Goal: Information Seeking & Learning: Learn about a topic

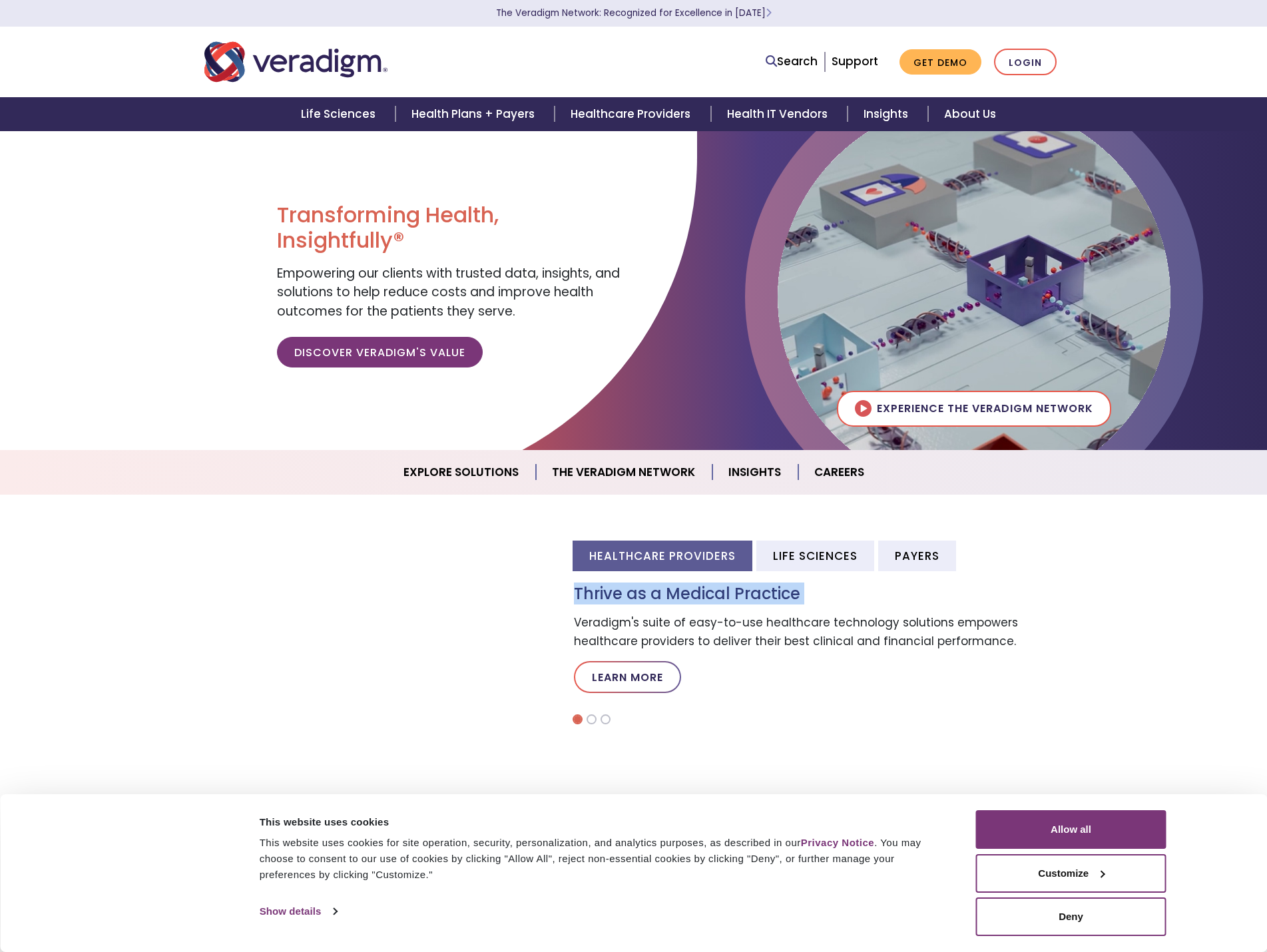
click at [366, 624] on div "Healthcare Providers Life Sciences Payers Thrive as a Medical Practice Veradigm…" at bounding box center [634, 625] width 879 height 200
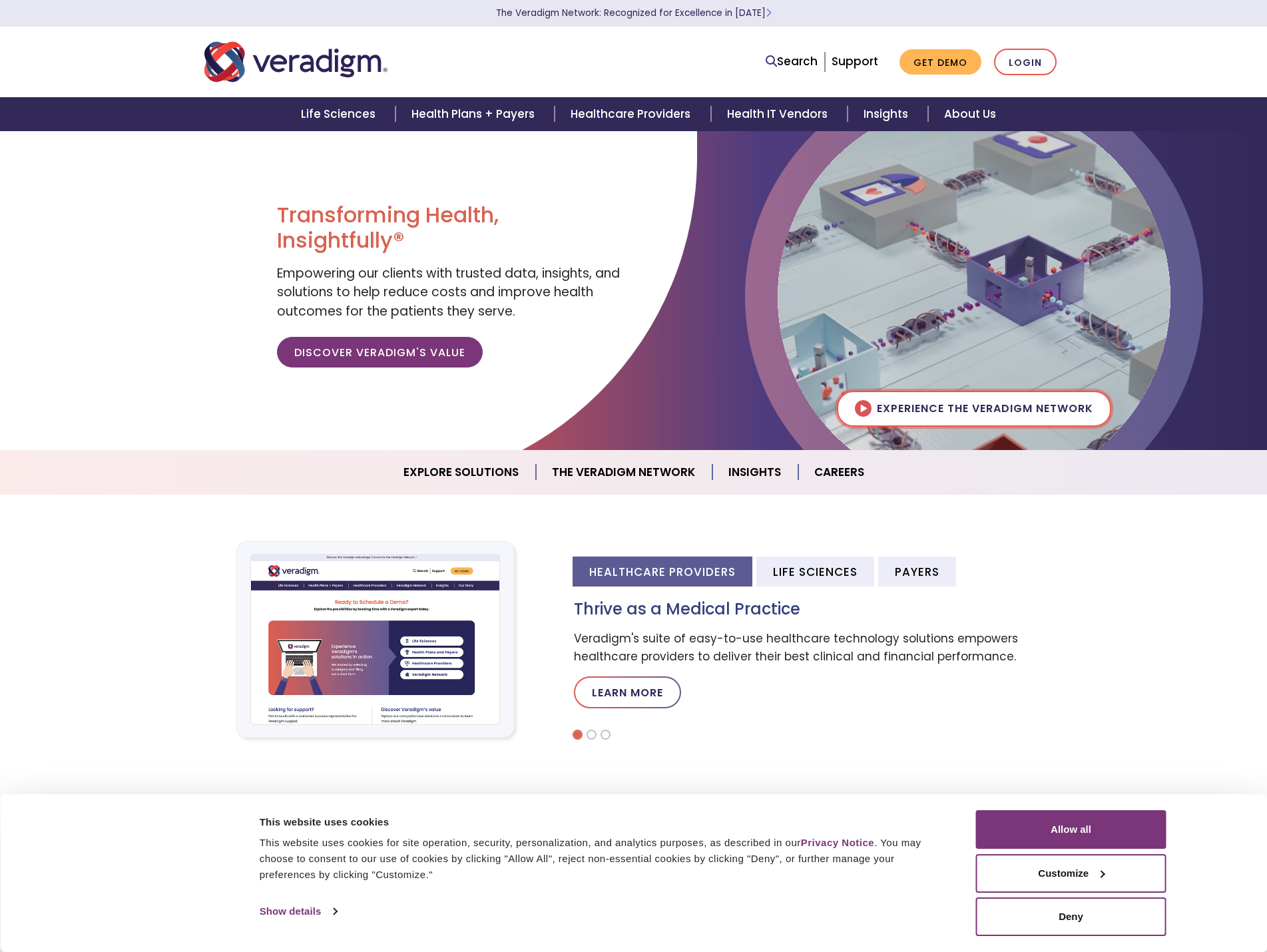
click at [945, 404] on img at bounding box center [973, 297] width 393 height 393
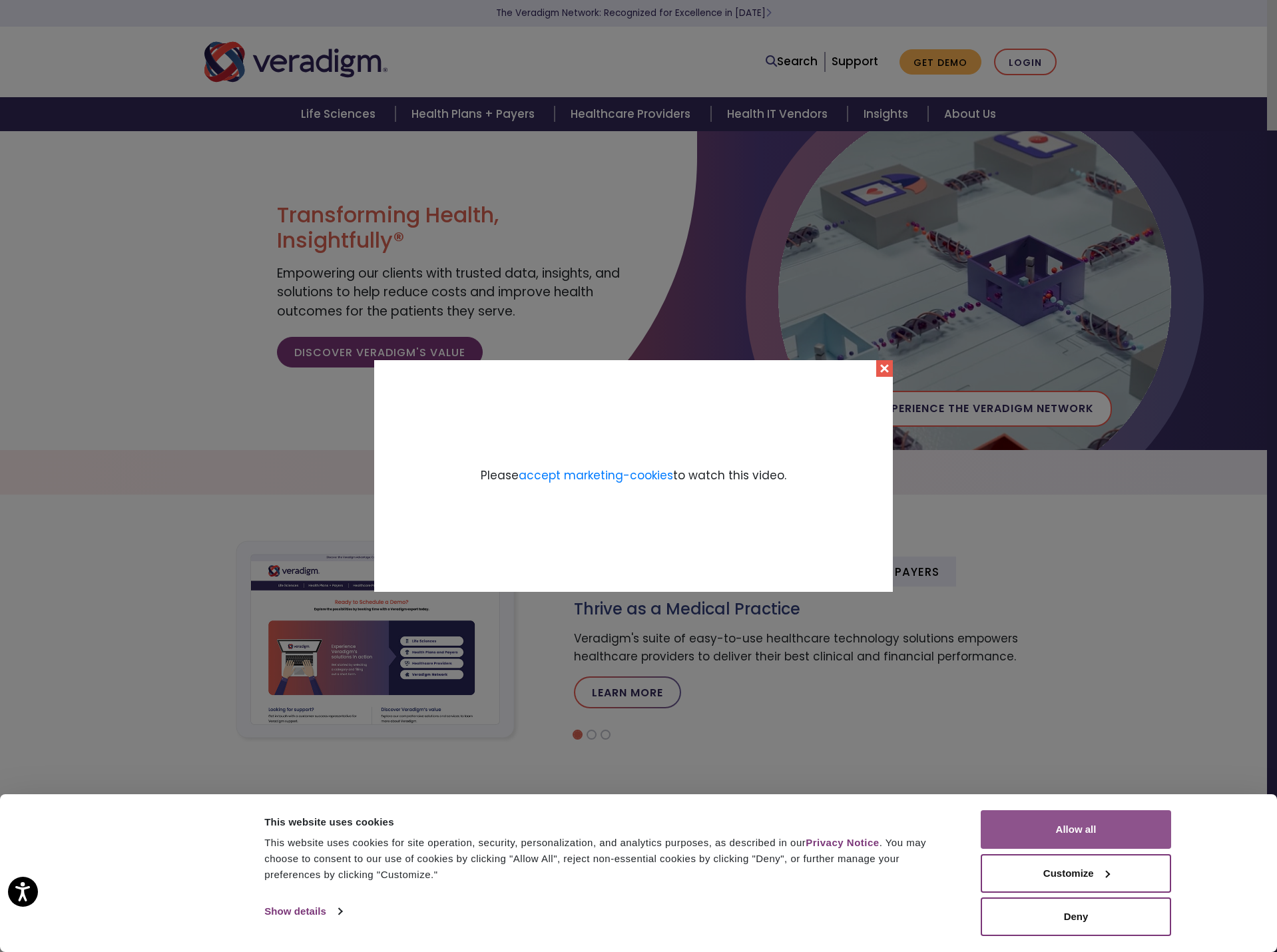
click at [1106, 823] on button "Allow all" at bounding box center [1075, 830] width 190 height 38
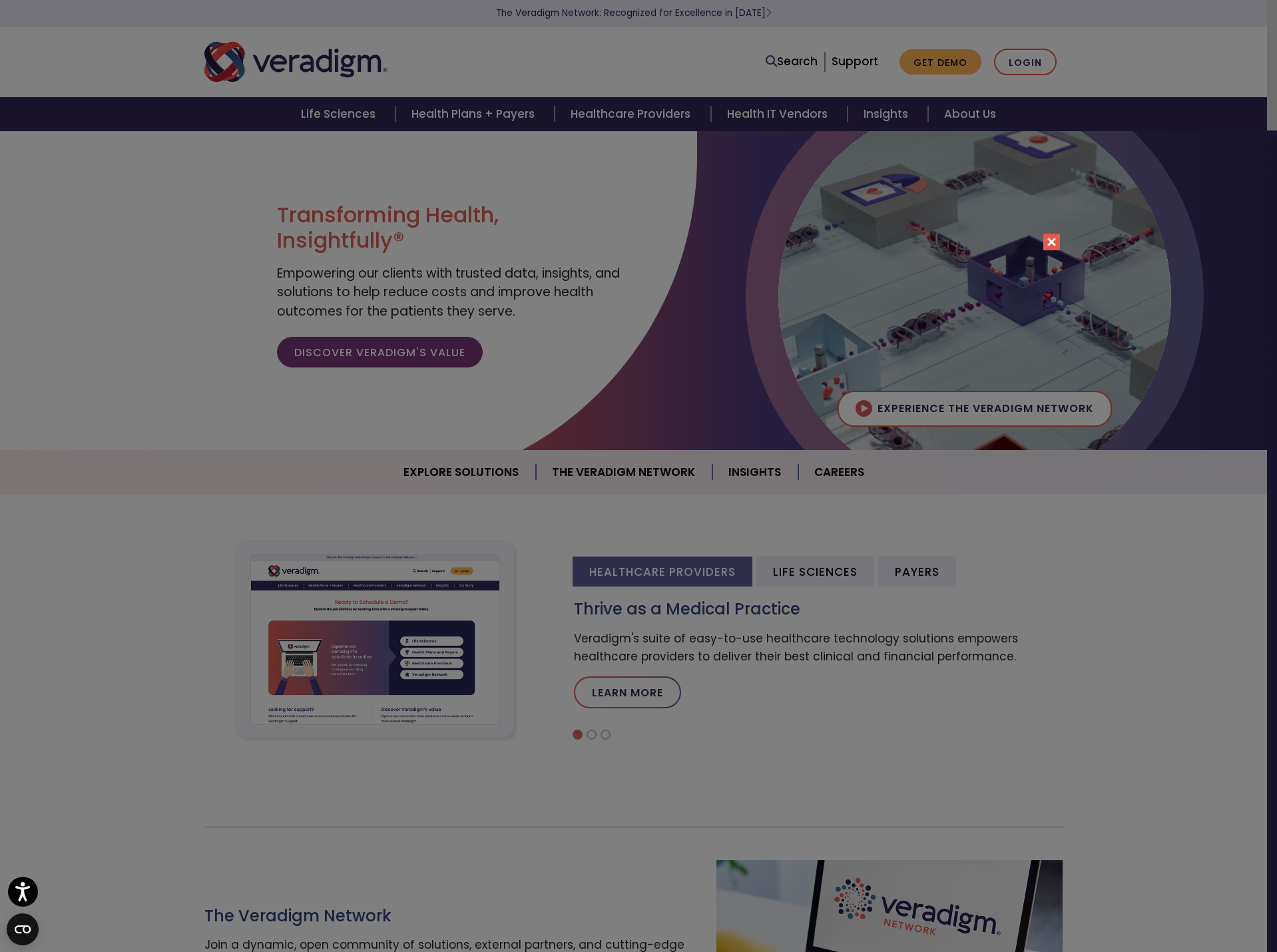
click at [1053, 238] on button "Close" at bounding box center [1051, 241] width 17 height 17
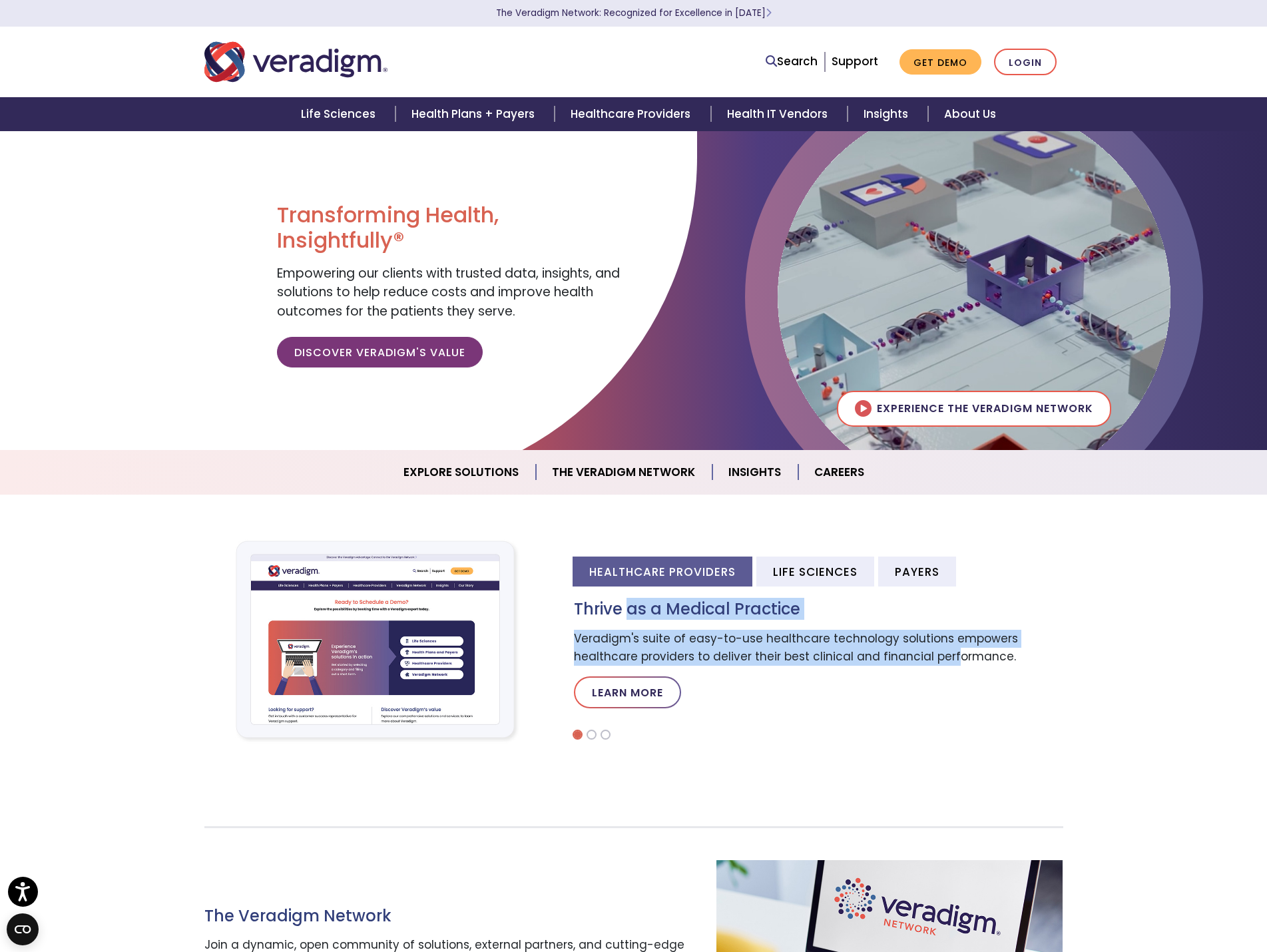
drag, startPoint x: 630, startPoint y: 605, endPoint x: 955, endPoint y: 651, distance: 328.2
click at [955, 651] on div "Thrive as a Medical Practice Veradigm's suite of easy-to-use healthcare technol…" at bounding box center [818, 659] width 509 height 119
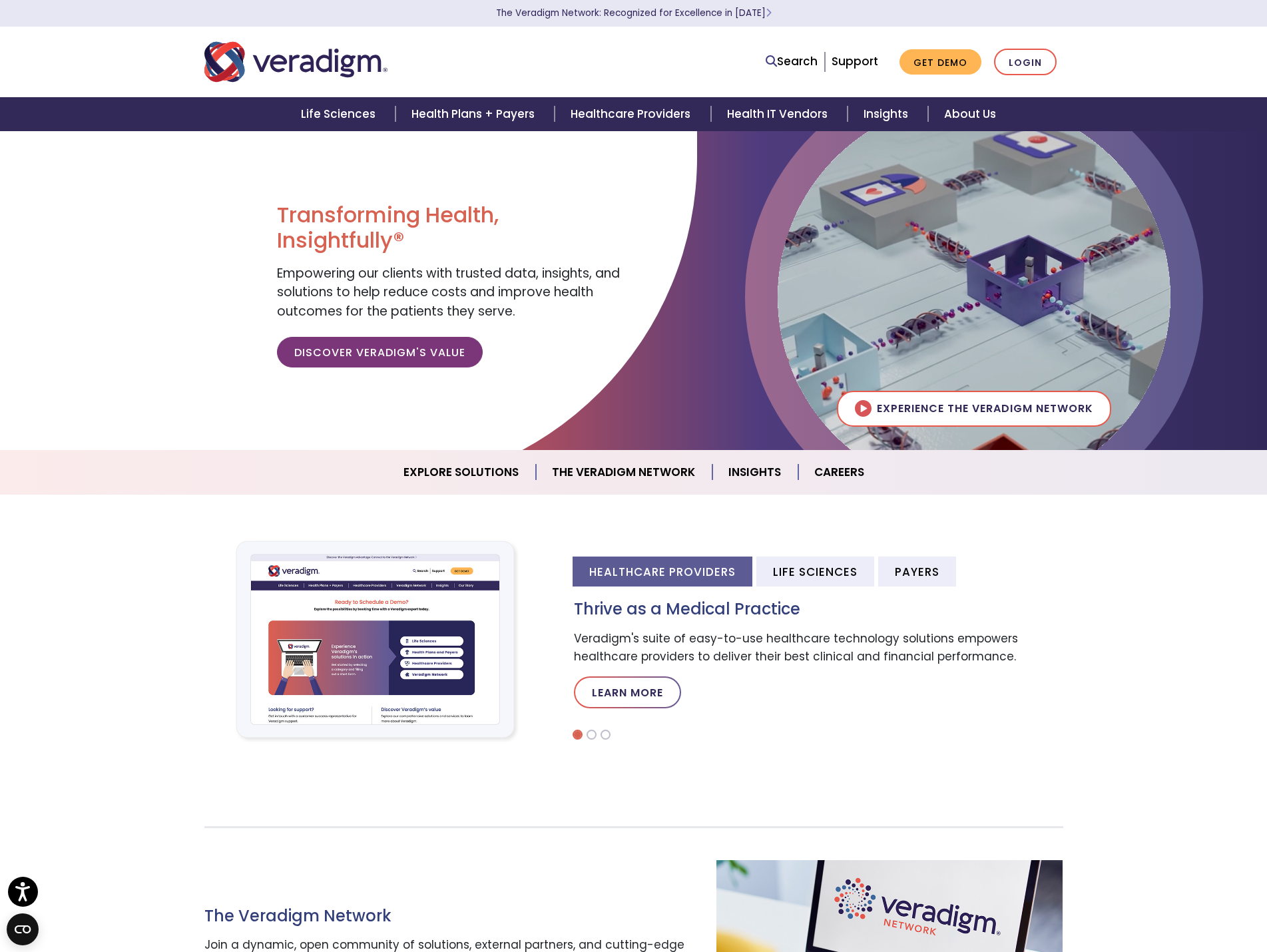
click at [868, 669] on div "Thrive as a Medical Practice Veradigm's suite of easy-to-use healthcare technol…" at bounding box center [818, 659] width 509 height 119
drag, startPoint x: 676, startPoint y: 630, endPoint x: 940, endPoint y: 641, distance: 264.2
click at [940, 641] on p "Veradigm's suite of easy-to-use healthcare technology solutions empowers health…" at bounding box center [818, 647] width 489 height 36
click at [885, 664] on p "Veradigm's suite of easy-to-use healthcare technology solutions empowers health…" at bounding box center [818, 647] width 489 height 36
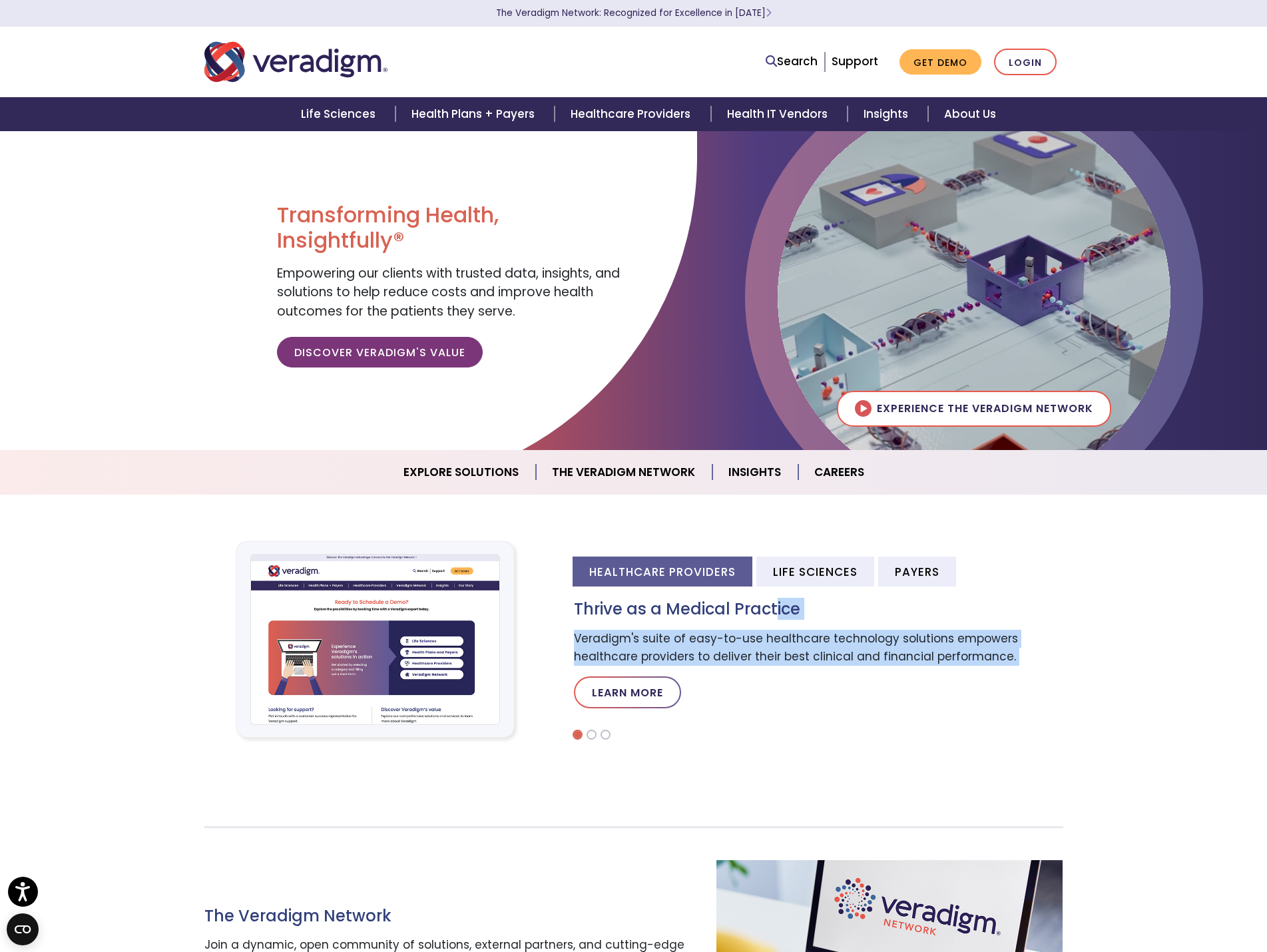
drag, startPoint x: 775, startPoint y: 618, endPoint x: 1003, endPoint y: 671, distance: 234.1
click at [1003, 671] on div "Thrive as a Medical Practice Veradigm's suite of easy-to-use healthcare technol…" at bounding box center [818, 659] width 509 height 119
drag, startPoint x: 973, startPoint y: 679, endPoint x: 1031, endPoint y: 686, distance: 58.4
click at [973, 679] on p "Learn More" at bounding box center [818, 692] width 489 height 32
click at [891, 668] on div "Thrive as a Medical Practice Veradigm's suite of easy-to-use healthcare technol…" at bounding box center [818, 659] width 509 height 119
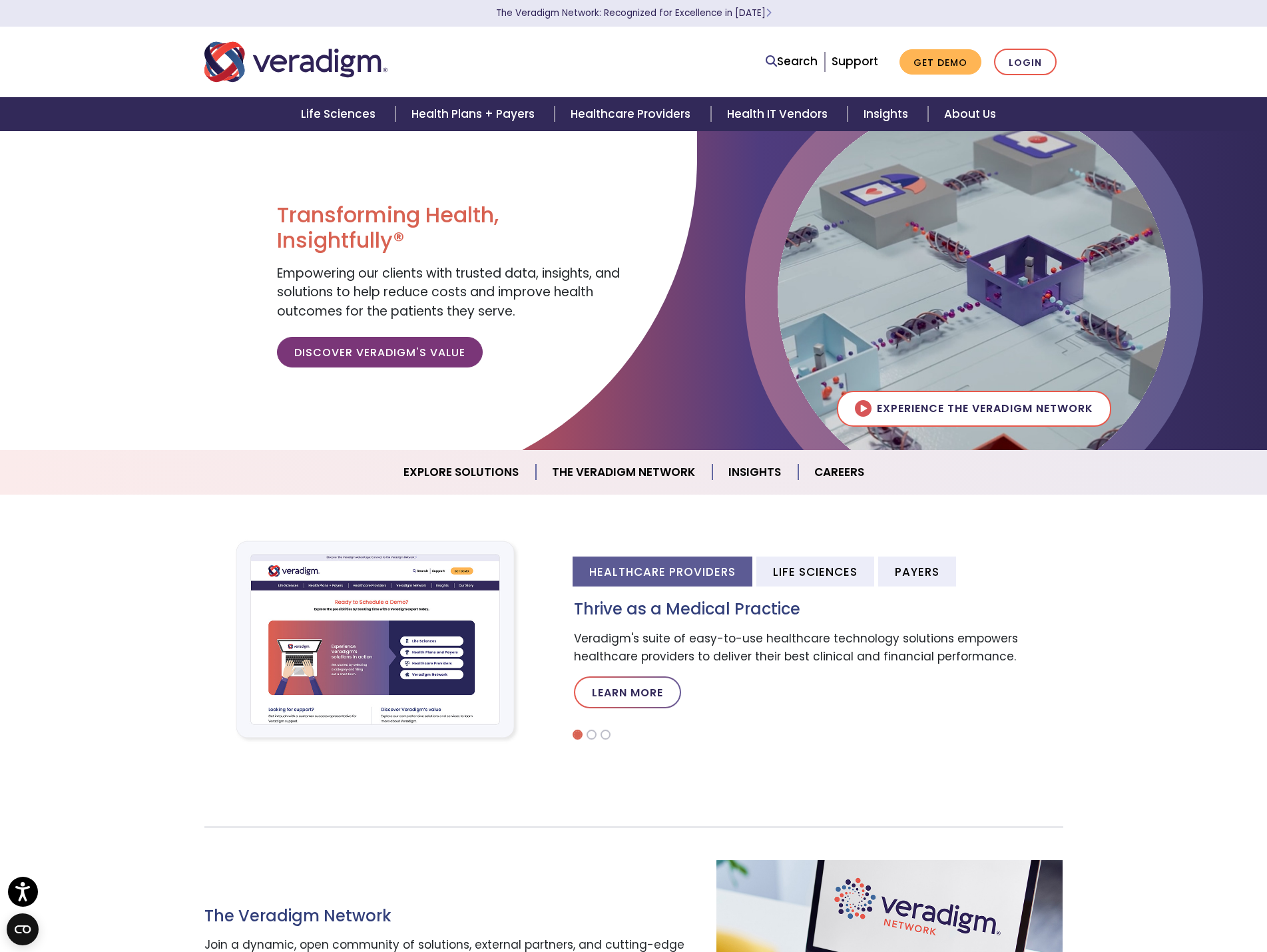
click at [899, 688] on p "Learn More" at bounding box center [818, 692] width 489 height 32
drag, startPoint x: 646, startPoint y: 605, endPoint x: 897, endPoint y: 666, distance: 258.3
click at [930, 639] on div "Thrive as a Medical Practice Veradigm's suite of easy-to-use healthcare technol…" at bounding box center [818, 659] width 509 height 119
click at [894, 669] on div "Thrive as a Medical Practice Veradigm's suite of easy-to-use healthcare technol…" at bounding box center [818, 659] width 509 height 119
drag, startPoint x: 754, startPoint y: 635, endPoint x: 1086, endPoint y: 634, distance: 332.0
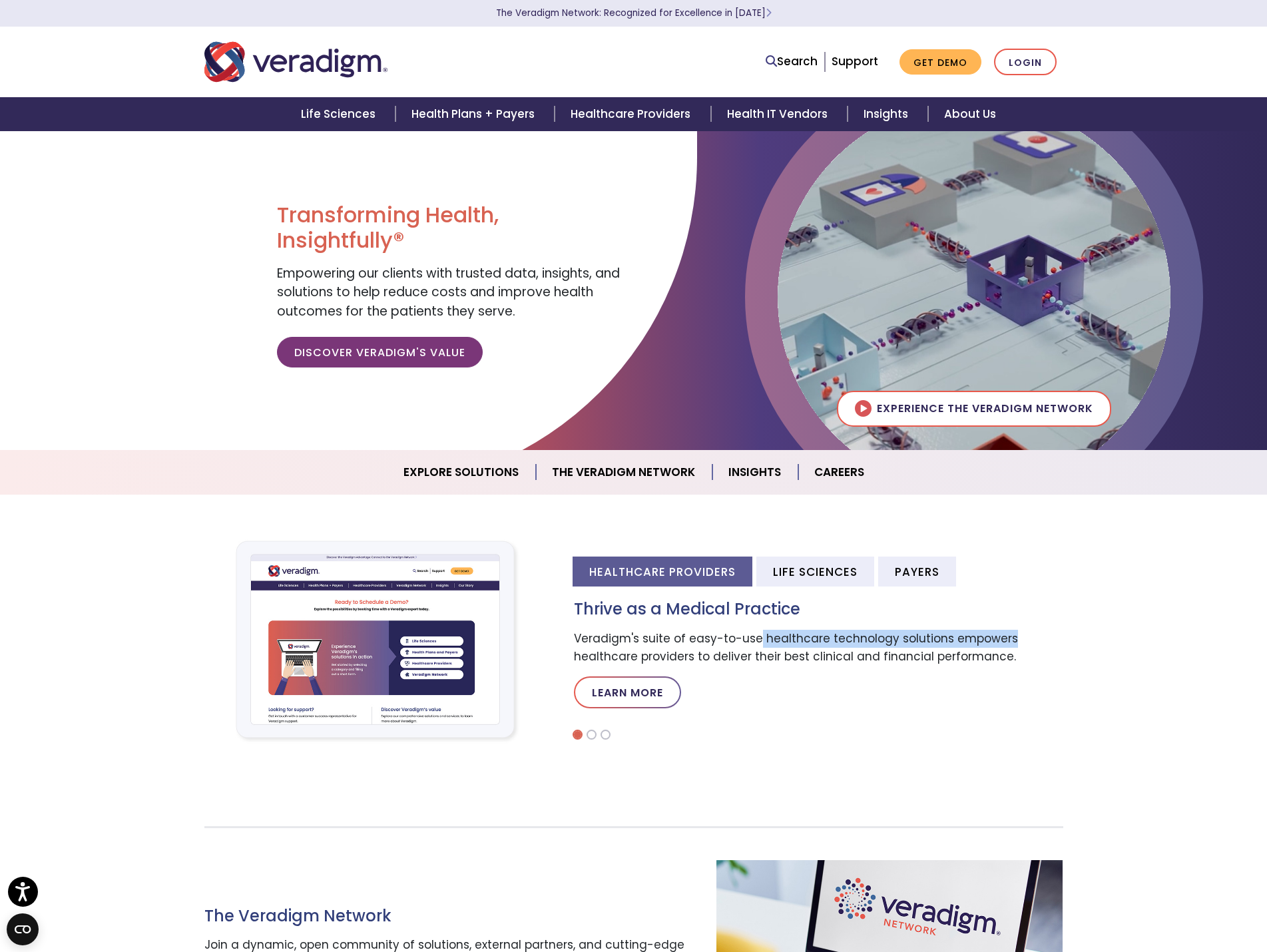
click at [1086, 634] on div "Healthcare Providers Life Sciences Payers Thrive as a Medical Practice Veradigm…" at bounding box center [633, 640] width 1267 height 231
click at [947, 651] on p "Veradigm's suite of easy-to-use healthcare technology solutions empowers health…" at bounding box center [818, 647] width 489 height 36
click at [956, 116] on link "About Us" at bounding box center [970, 114] width 84 height 34
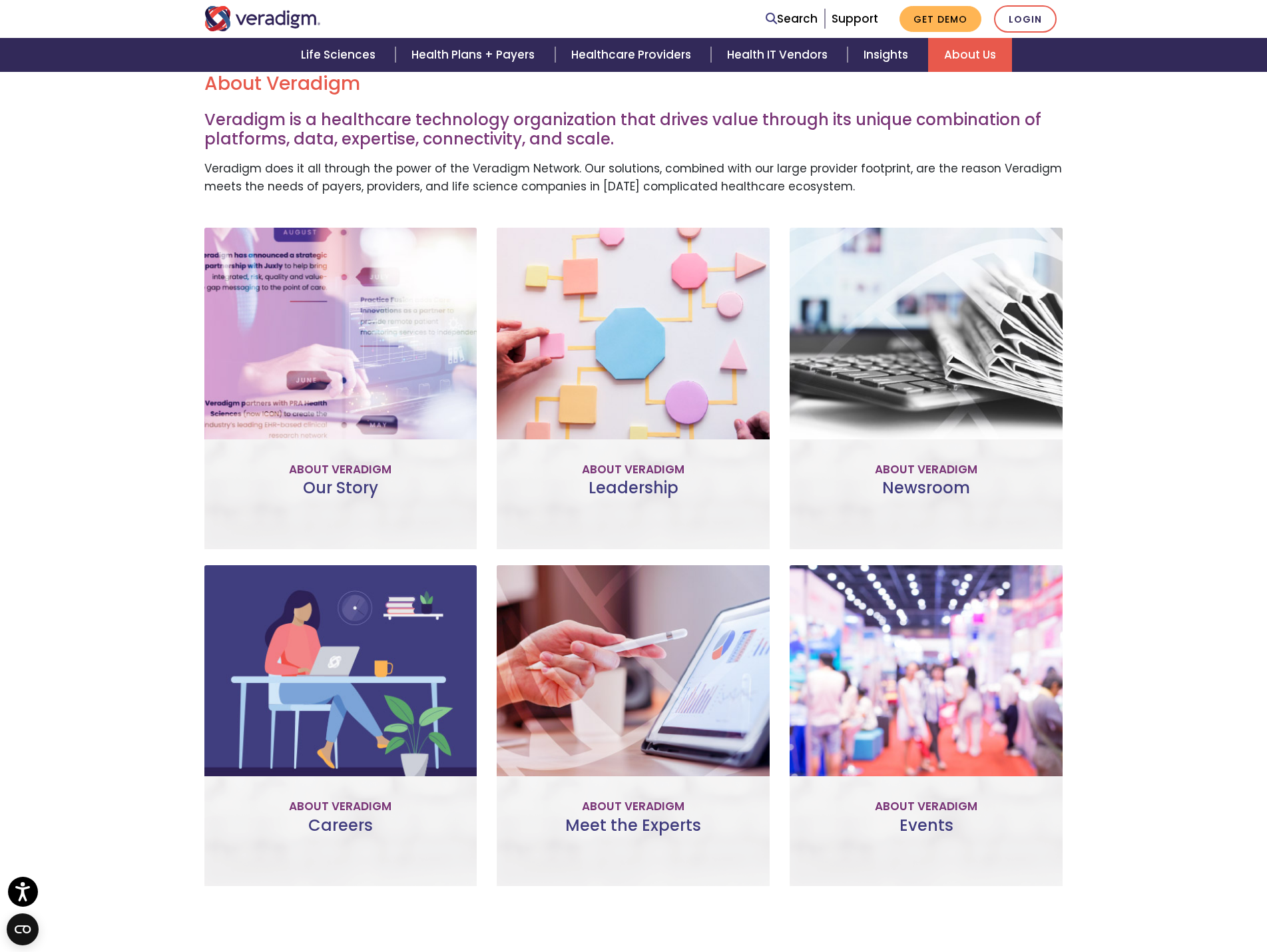
scroll to position [400, 0]
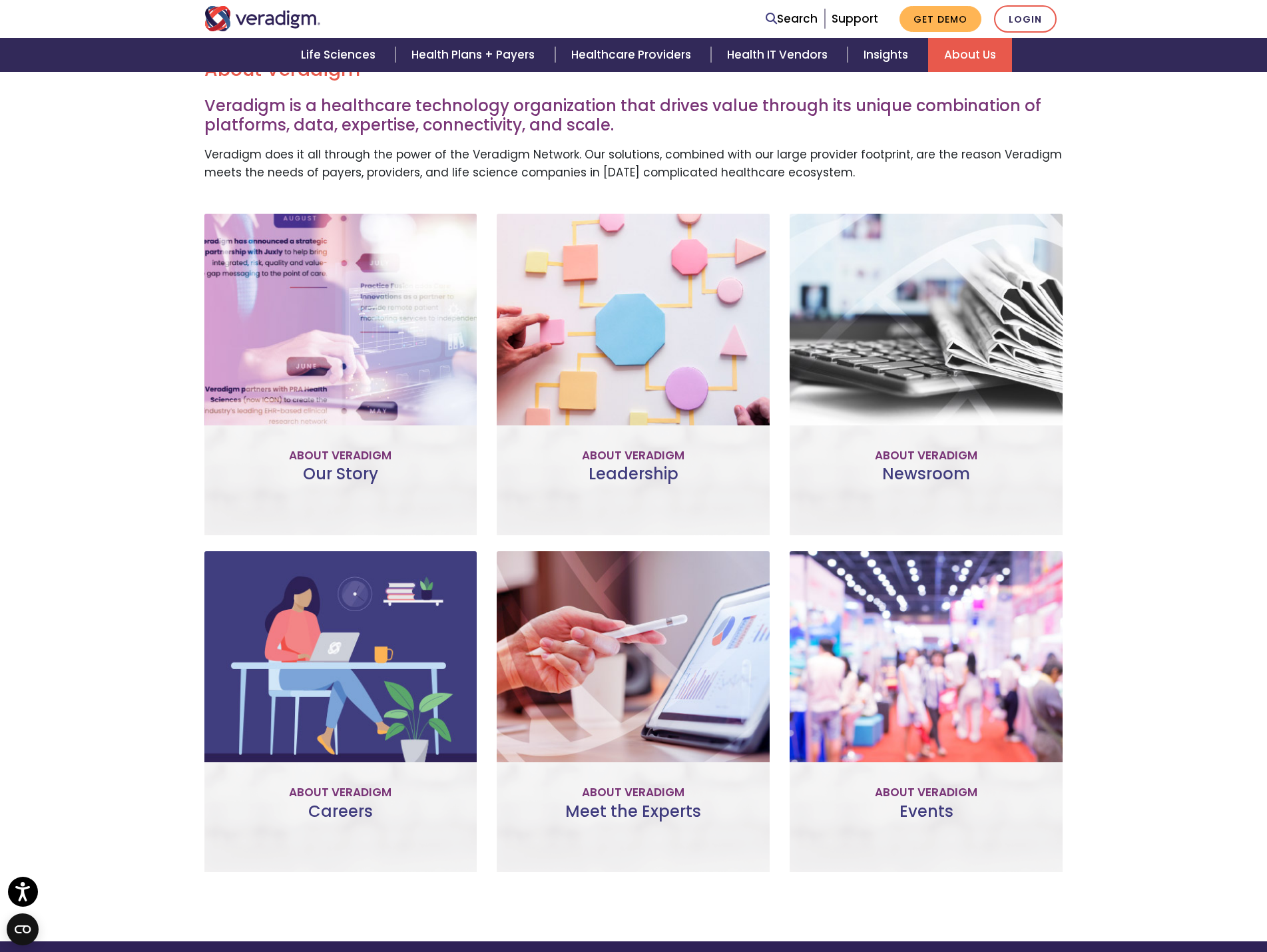
click at [358, 421] on link "Learn More" at bounding box center [340, 424] width 105 height 30
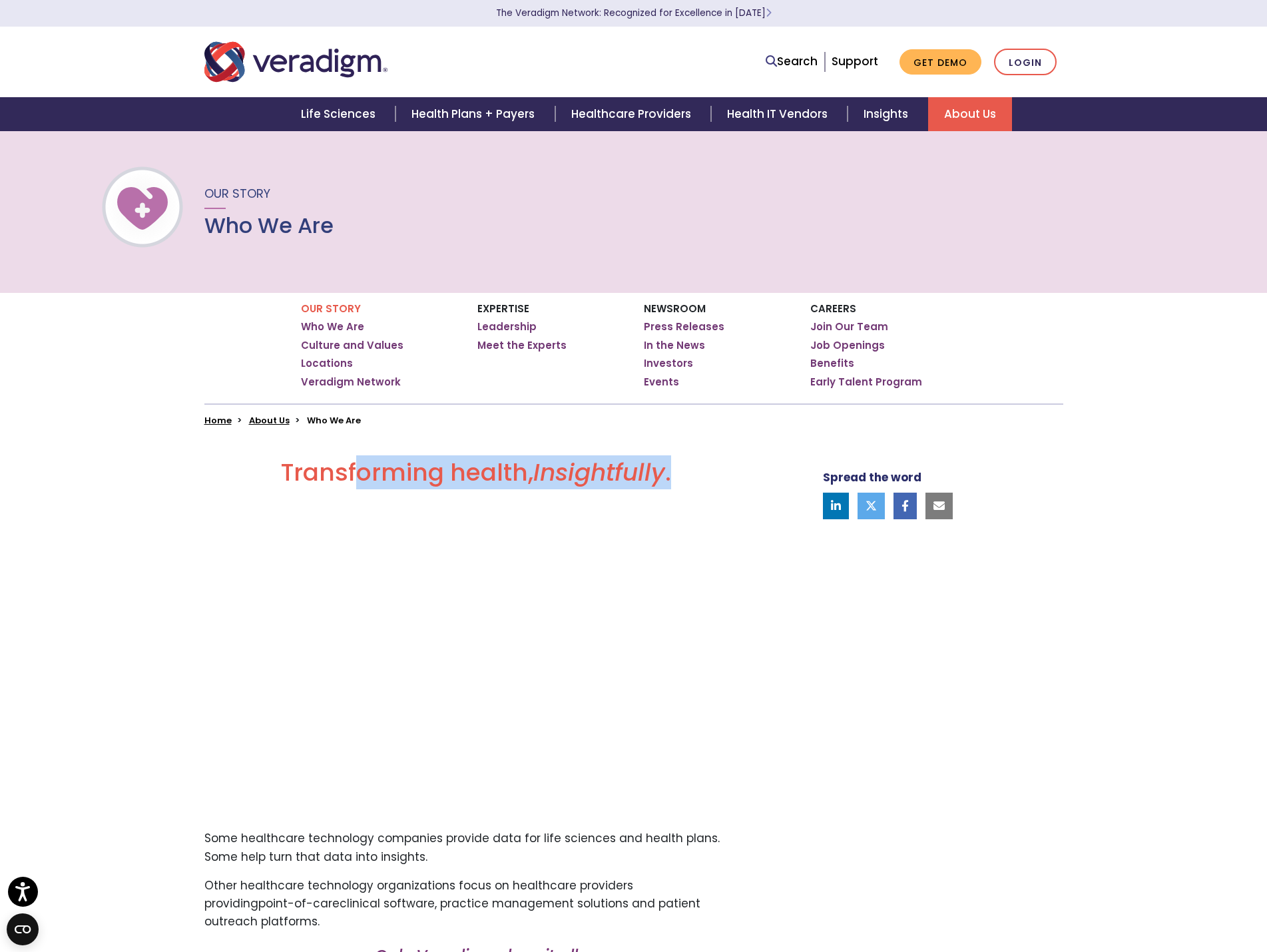
drag, startPoint x: 360, startPoint y: 474, endPoint x: 688, endPoint y: 498, distance: 328.9
click at [688, 498] on div "Transforming health, Insightfully . Please accept marketing-cookies to watch th…" at bounding box center [487, 874] width 586 height 833
click at [487, 480] on h2 "Transforming health, Insightfully ." at bounding box center [476, 477] width 544 height 39
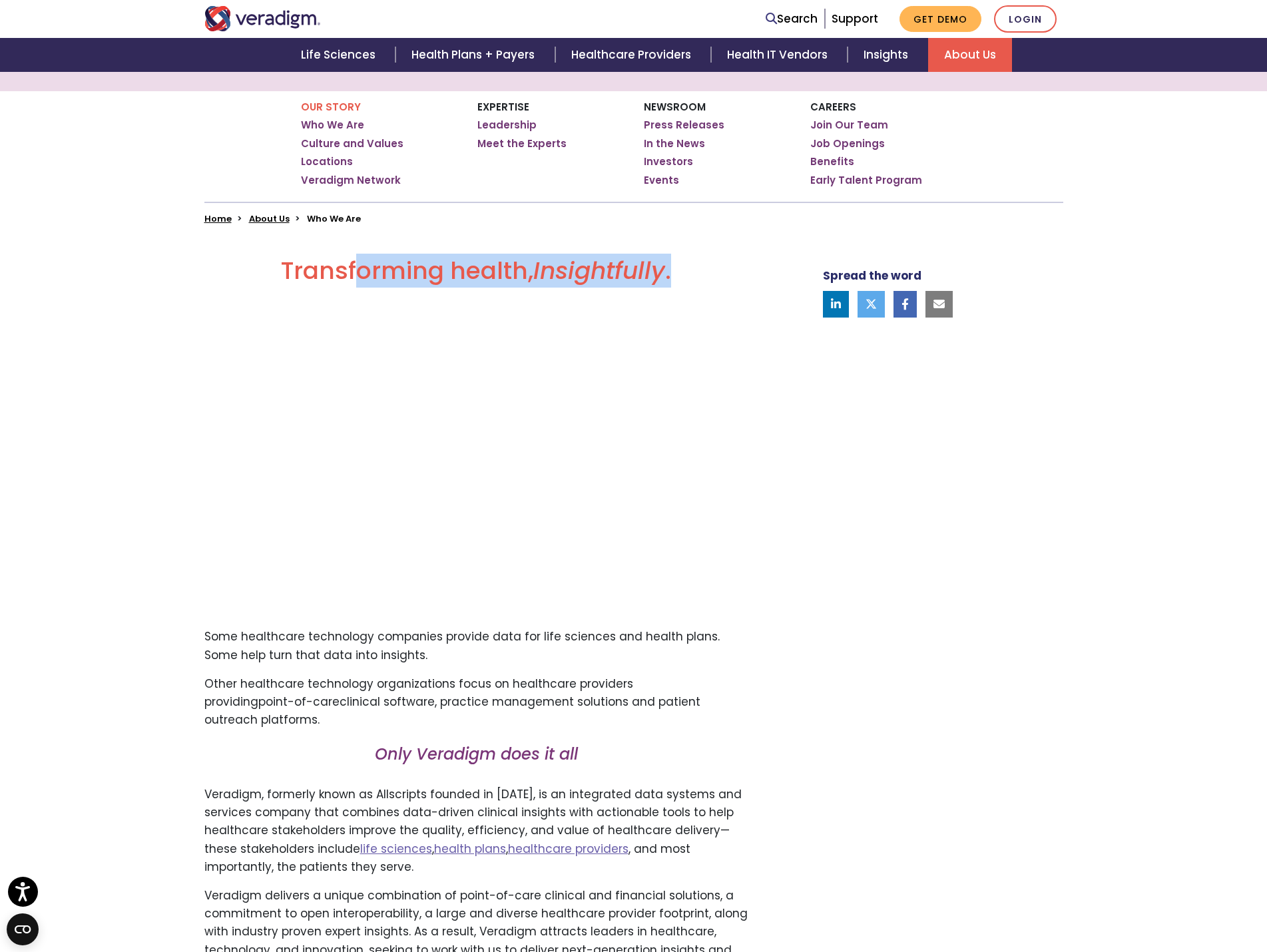
scroll to position [267, 0]
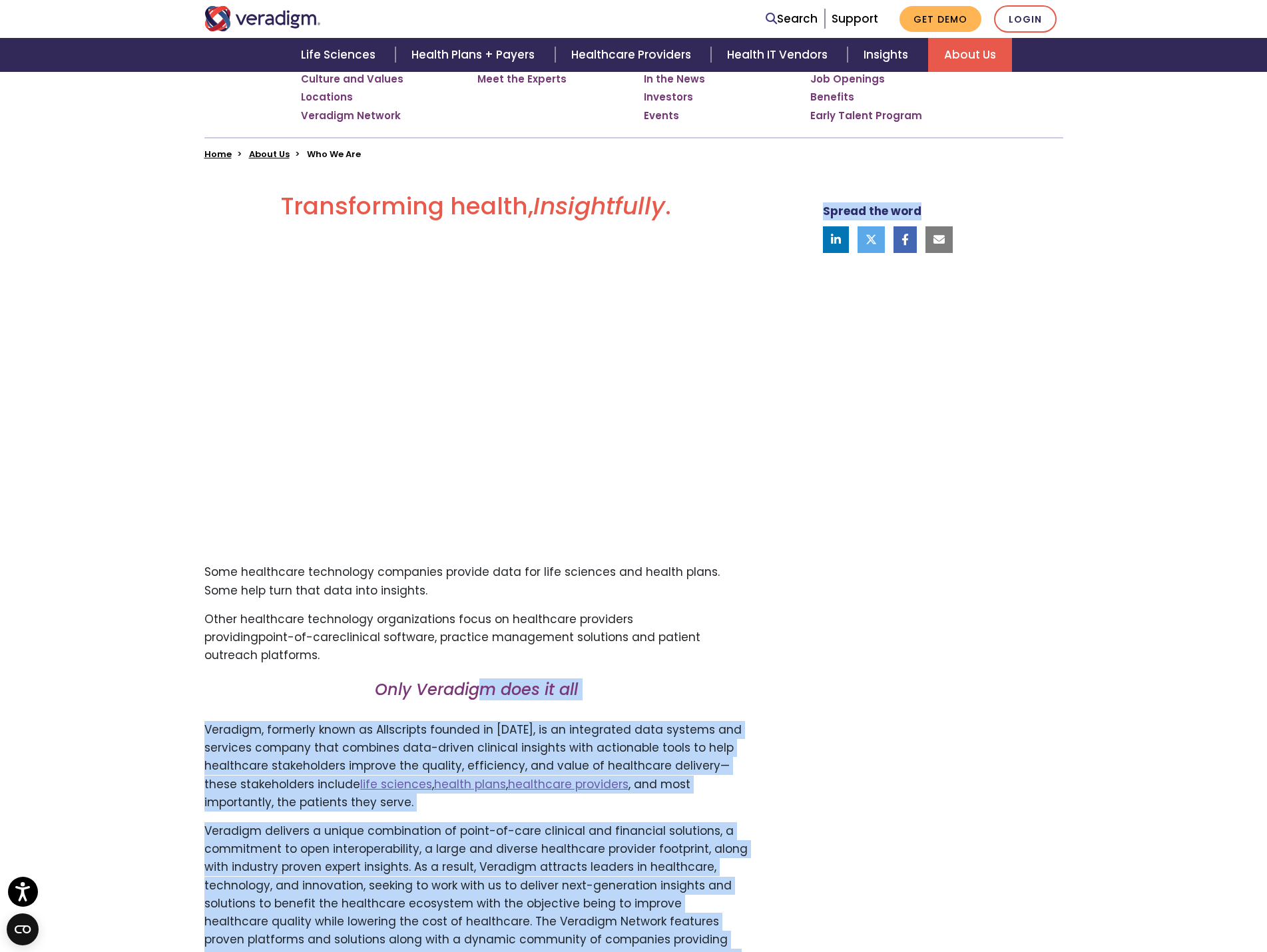
drag, startPoint x: 486, startPoint y: 689, endPoint x: 810, endPoint y: 689, distance: 324.0
click at [810, 689] on div "Transforming health, Insightfully . Please accept marketing-cookies to watch th…" at bounding box center [634, 608] width 879 height 833
click at [711, 704] on h3 "Only Veradigm does it all" at bounding box center [476, 695] width 544 height 30
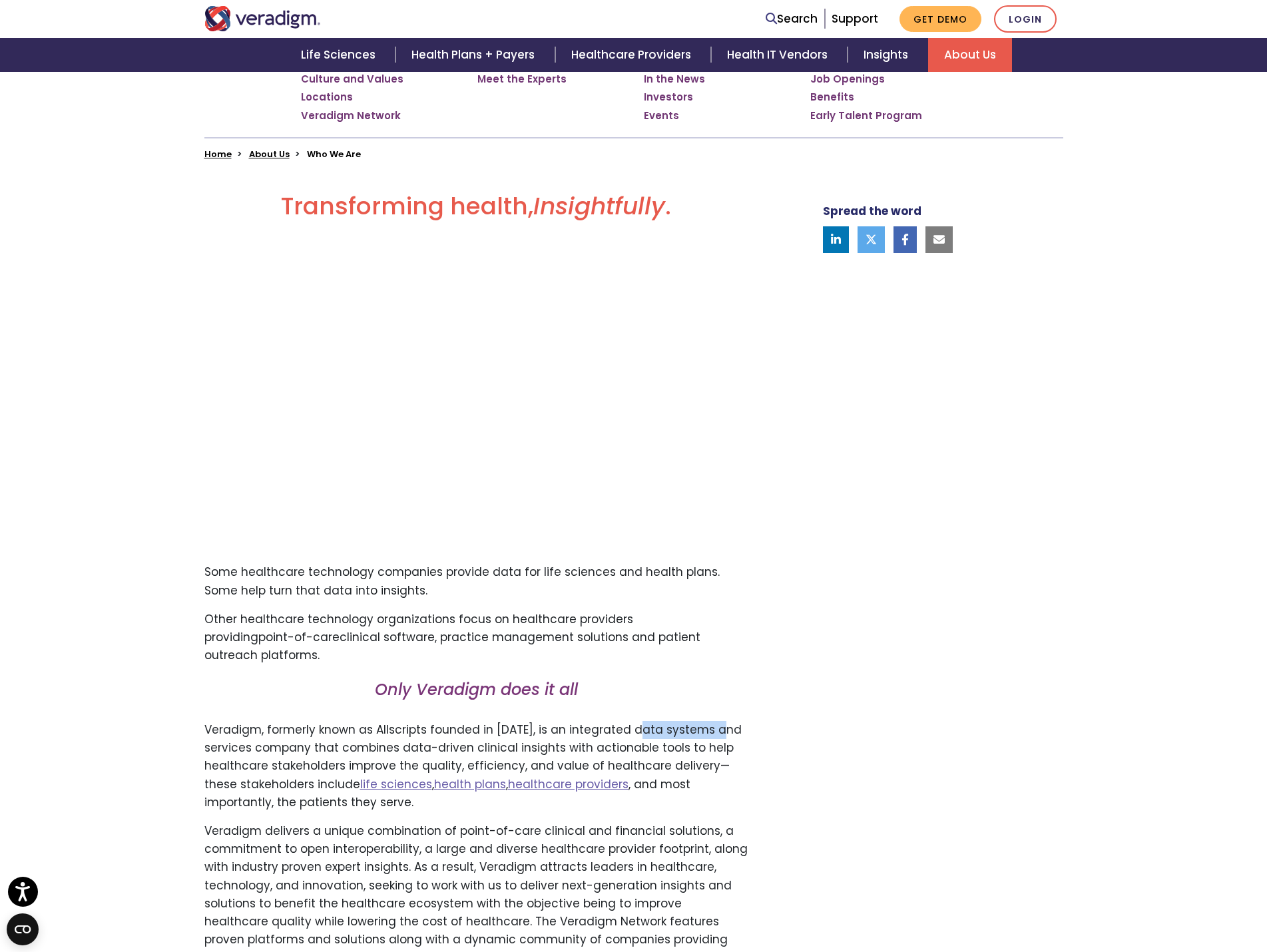
drag, startPoint x: 634, startPoint y: 728, endPoint x: 711, endPoint y: 730, distance: 77.0
click at [711, 730] on p "Veradigm, formerly known as Allscripts founded in [DATE], is an integrated data…" at bounding box center [476, 766] width 544 height 90
click at [549, 743] on p "Veradigm, formerly known as Allscripts founded in [DATE], is an integrated data…" at bounding box center [476, 766] width 544 height 90
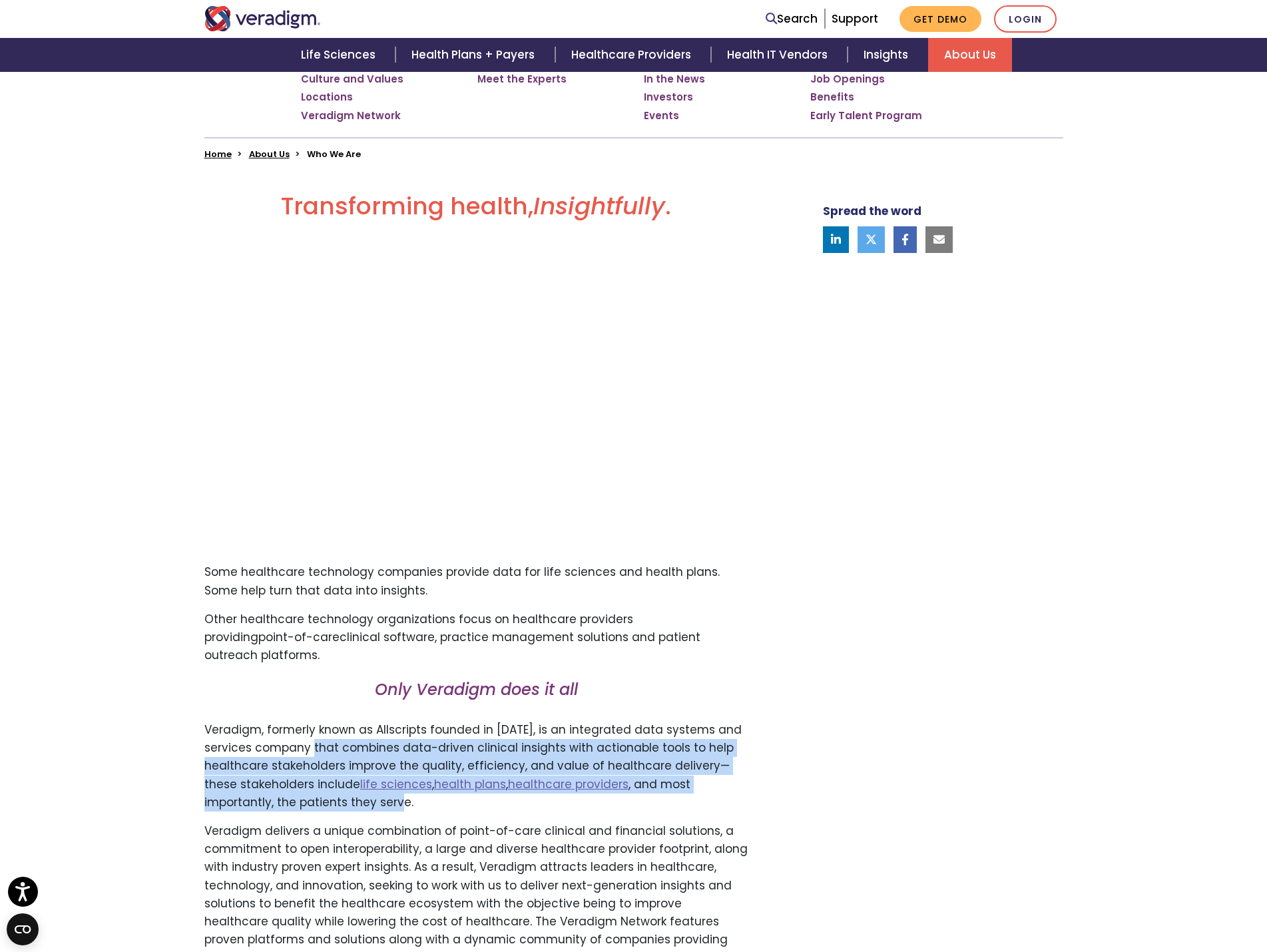
drag, startPoint x: 324, startPoint y: 750, endPoint x: 307, endPoint y: 805, distance: 57.6
click at [307, 805] on p "Veradigm, formerly known as Allscripts founded in [DATE], is an integrated data…" at bounding box center [476, 766] width 544 height 90
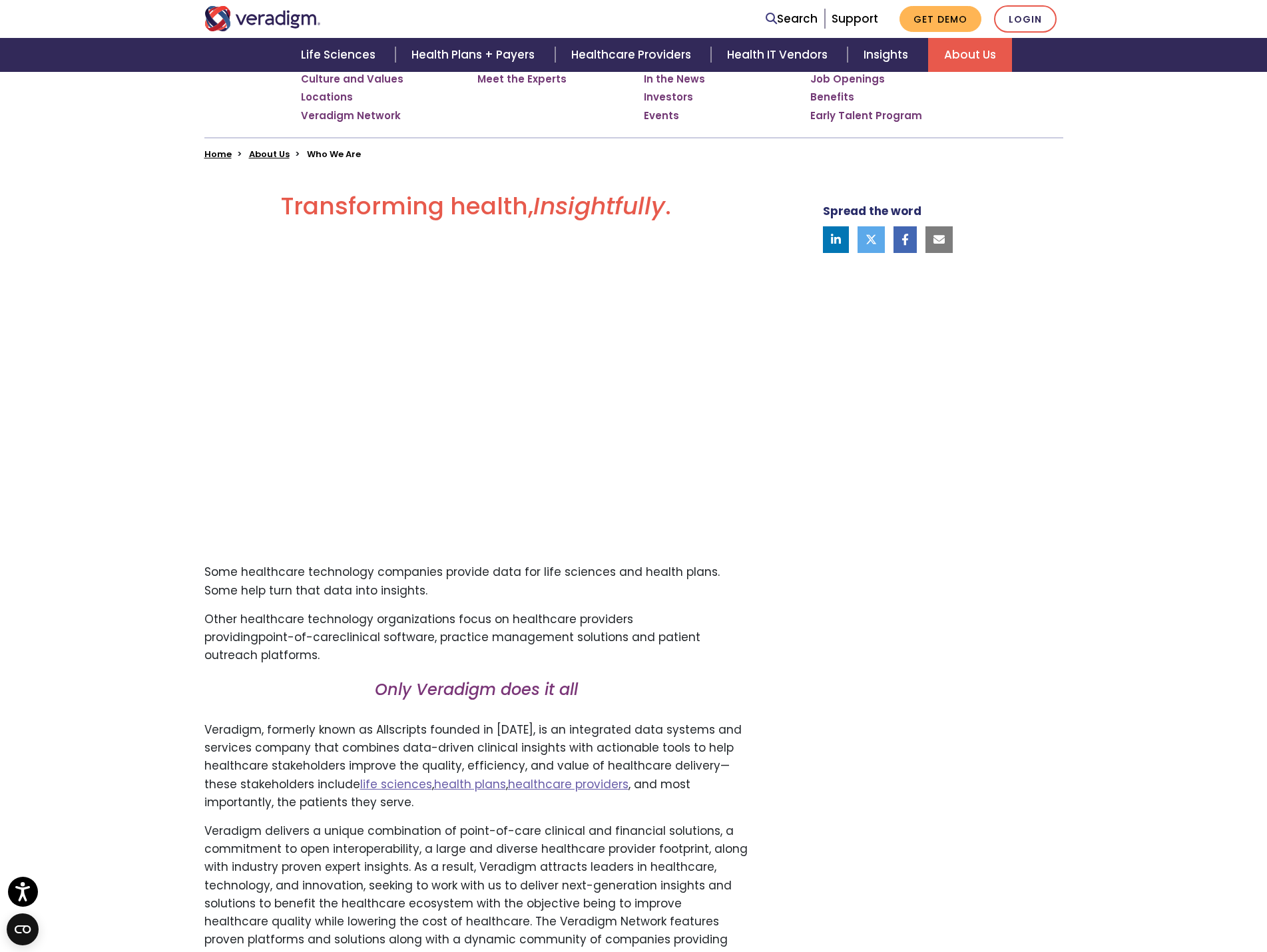
click at [344, 827] on p "Veradigm delivers a unique combination of point-of-care clinical and financial …" at bounding box center [476, 904] width 544 height 163
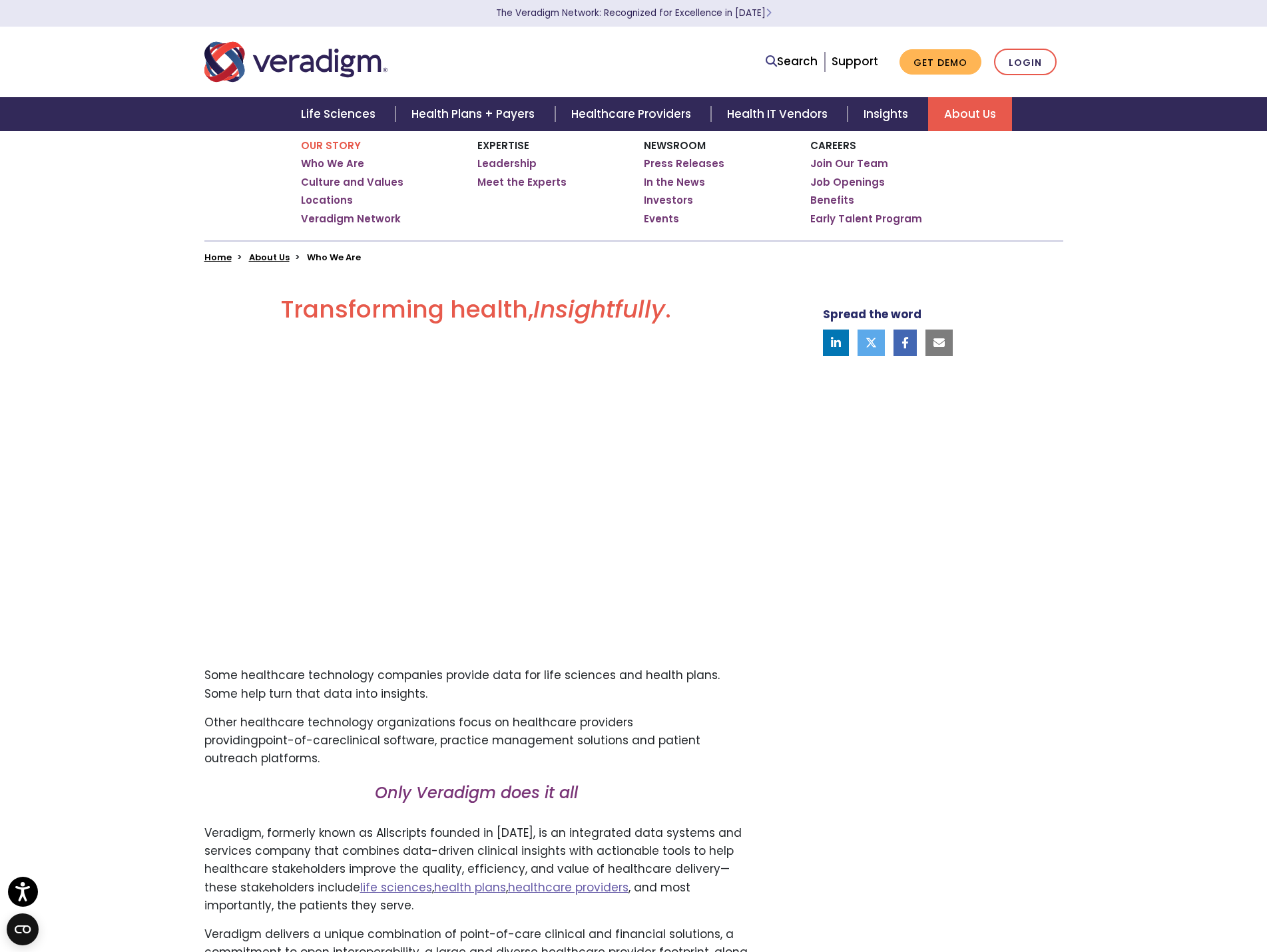
scroll to position [0, 0]
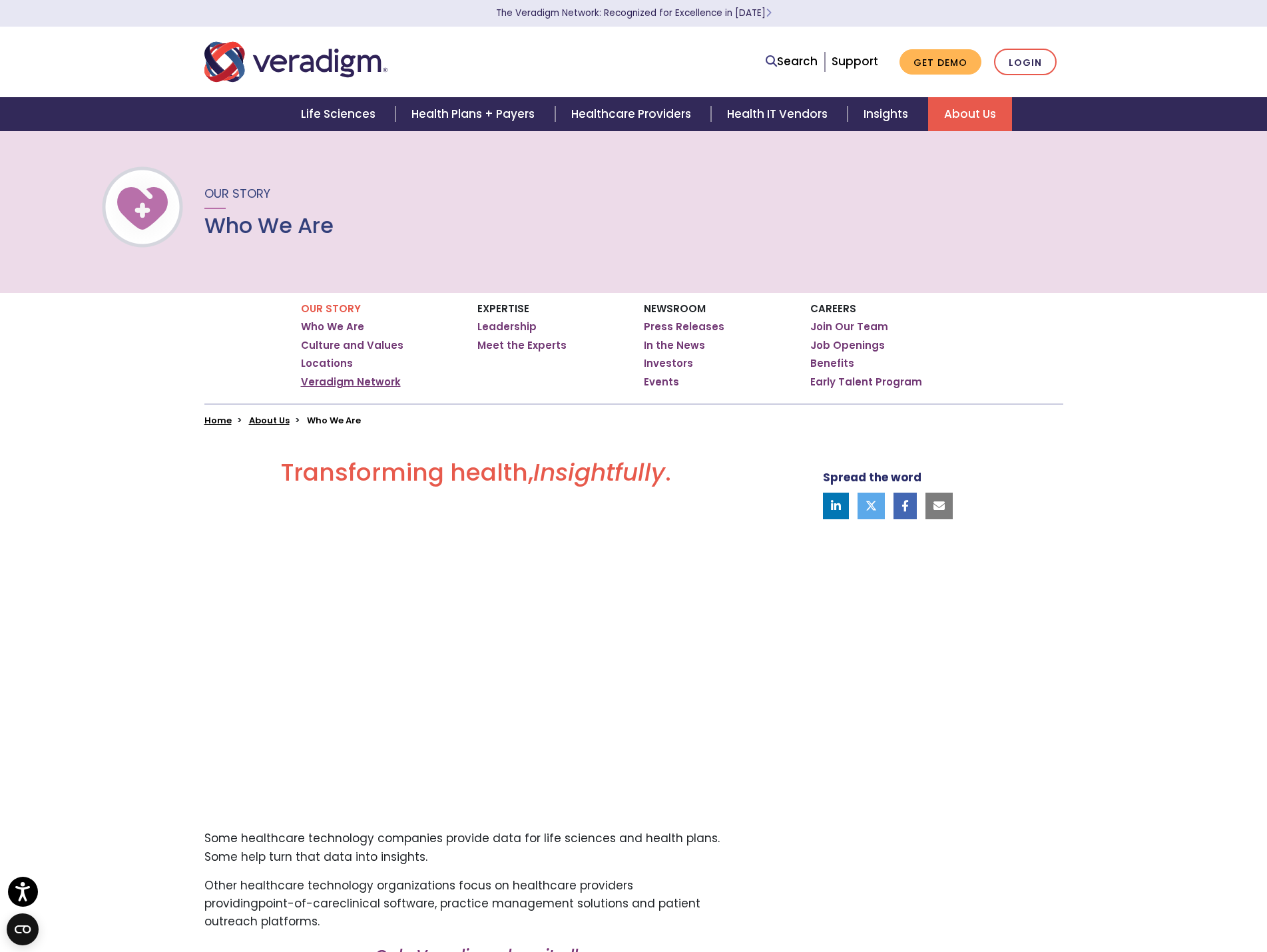
click at [366, 387] on link "Veradigm Network" at bounding box center [350, 381] width 100 height 13
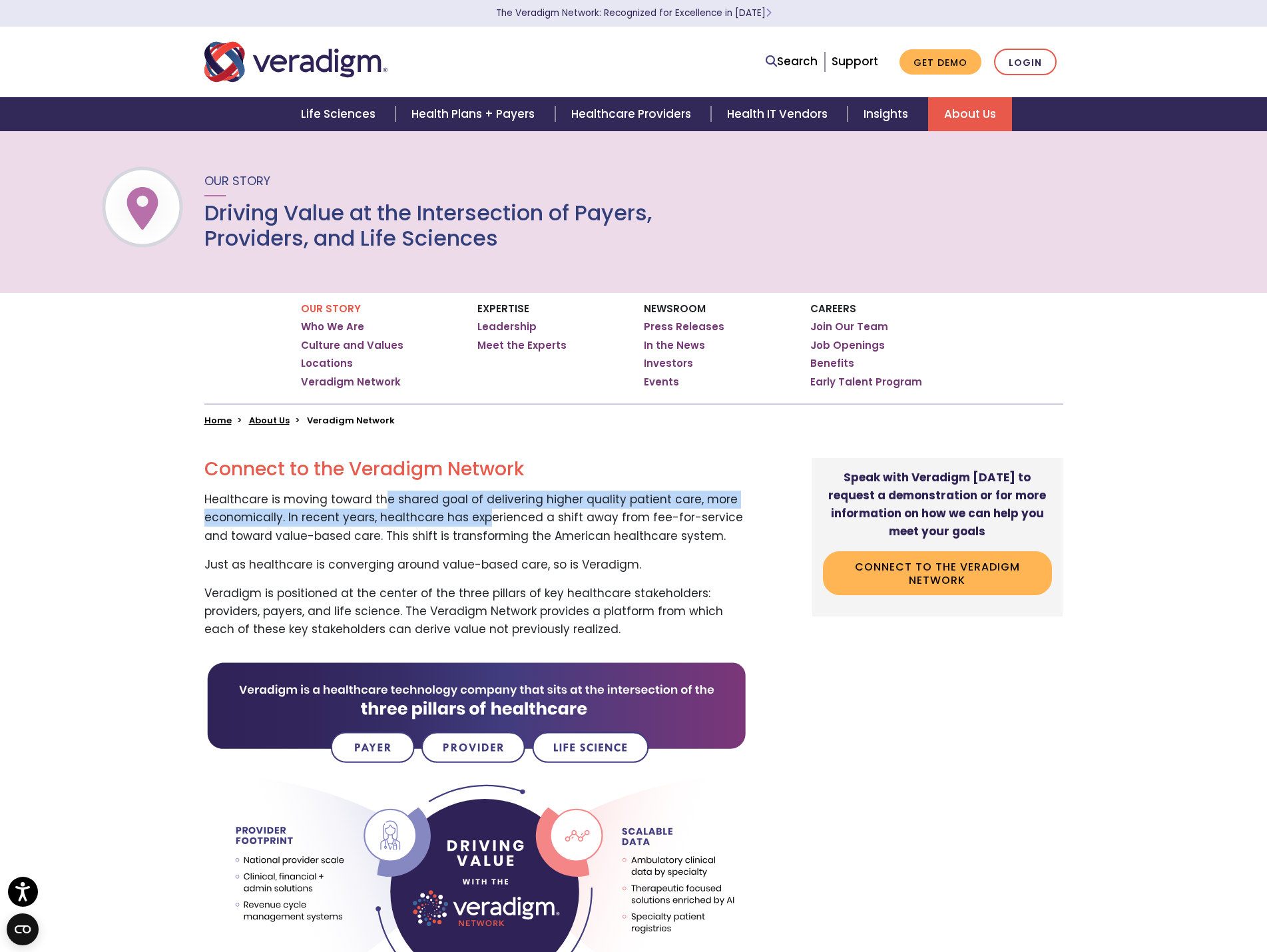
drag, startPoint x: 378, startPoint y: 494, endPoint x: 485, endPoint y: 526, distance: 111.7
click at [485, 526] on p "Healthcare is moving toward the shared goal of delivering higher quality patien…" at bounding box center [476, 518] width 544 height 55
click at [461, 527] on p "Healthcare is moving toward the shared goal of delivering higher quality patien…" at bounding box center [476, 518] width 544 height 55
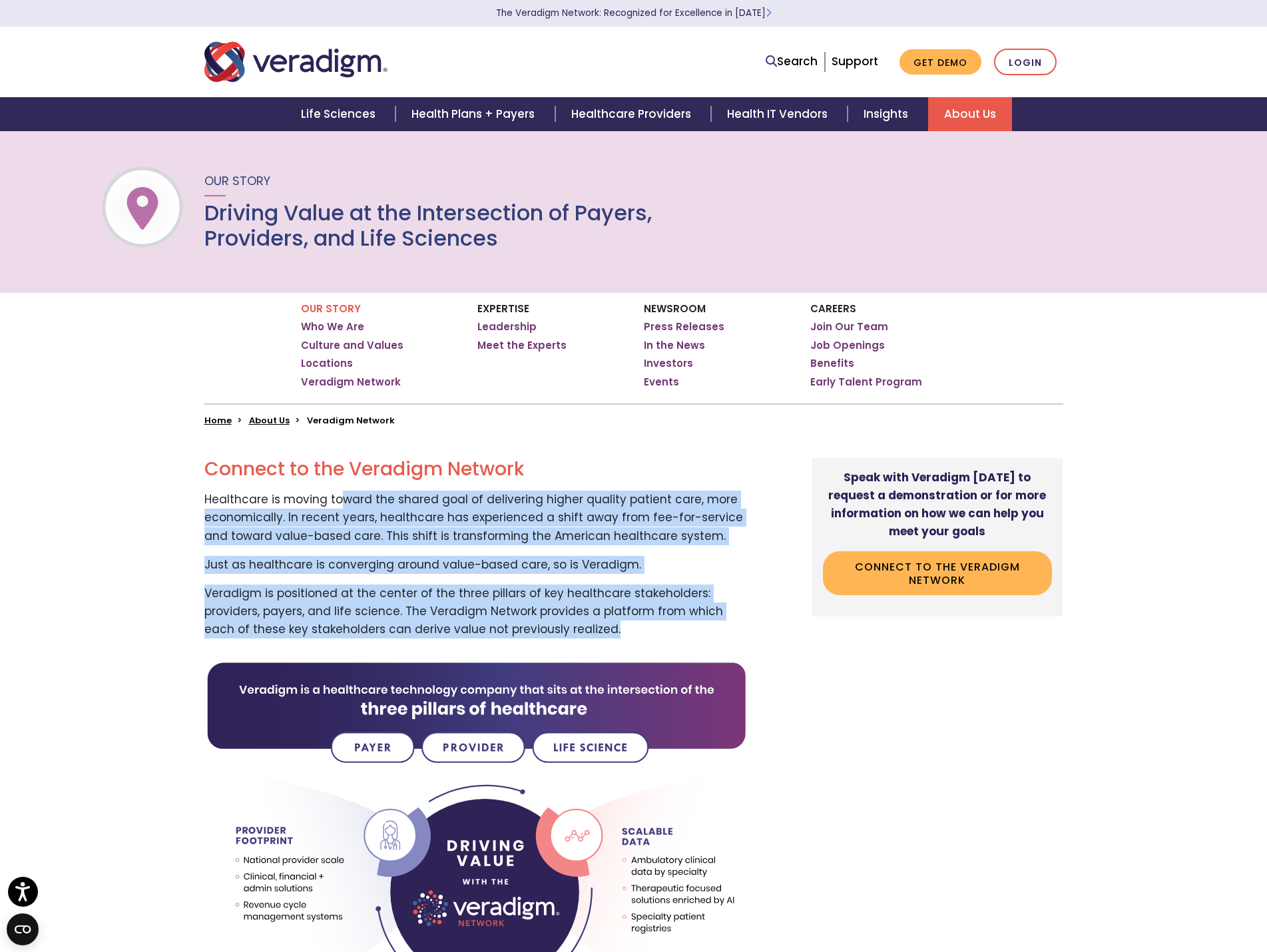
drag, startPoint x: 335, startPoint y: 504, endPoint x: 596, endPoint y: 628, distance: 289.0
click at [583, 634] on p "Veradigm is positioned at the center of the three pillars of key healthcare sta…" at bounding box center [476, 612] width 544 height 55
click at [489, 633] on p "Veradigm is positioned at the center of the three pillars of key healthcare sta…" at bounding box center [476, 612] width 544 height 55
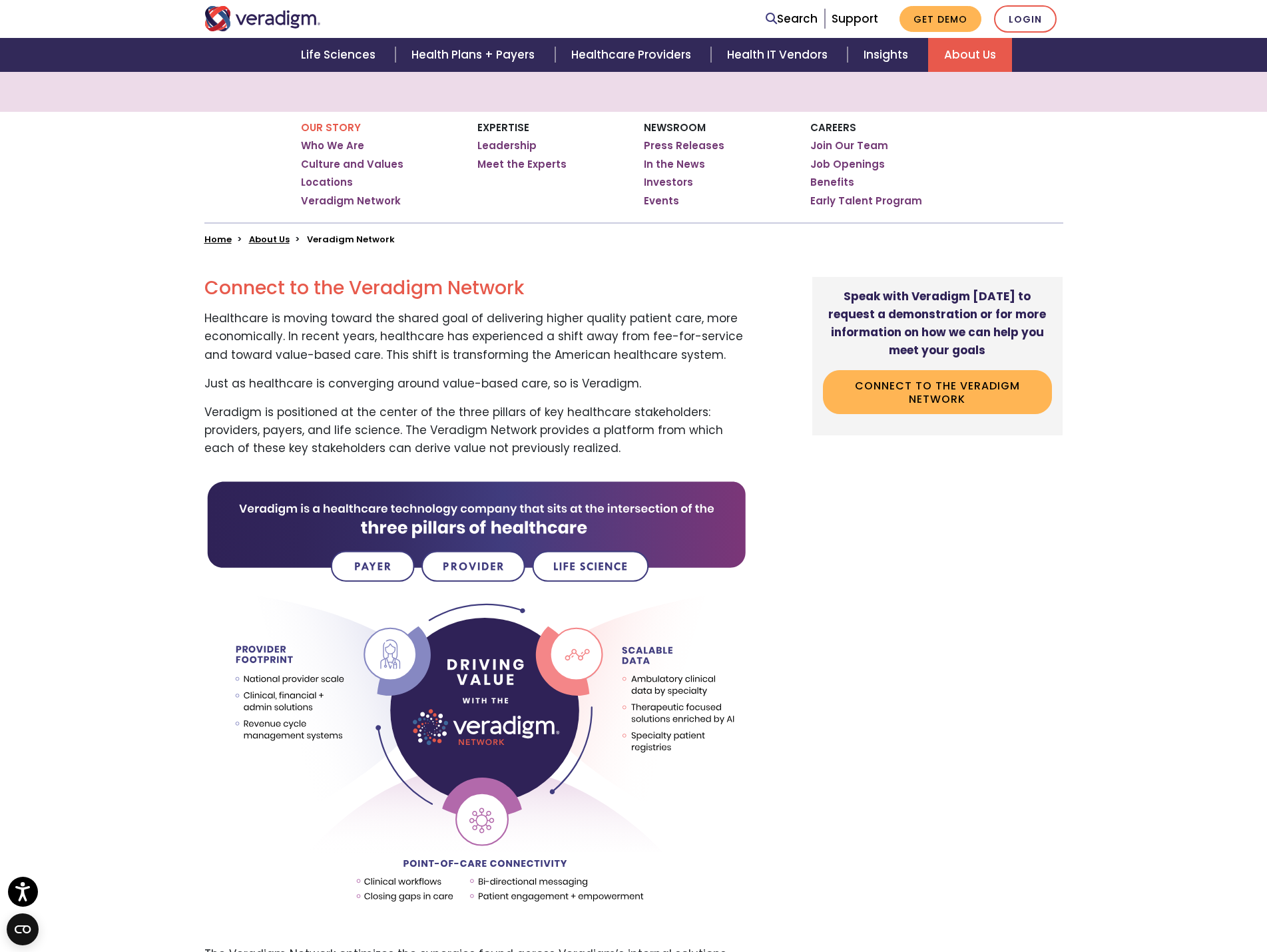
scroll to position [267, 0]
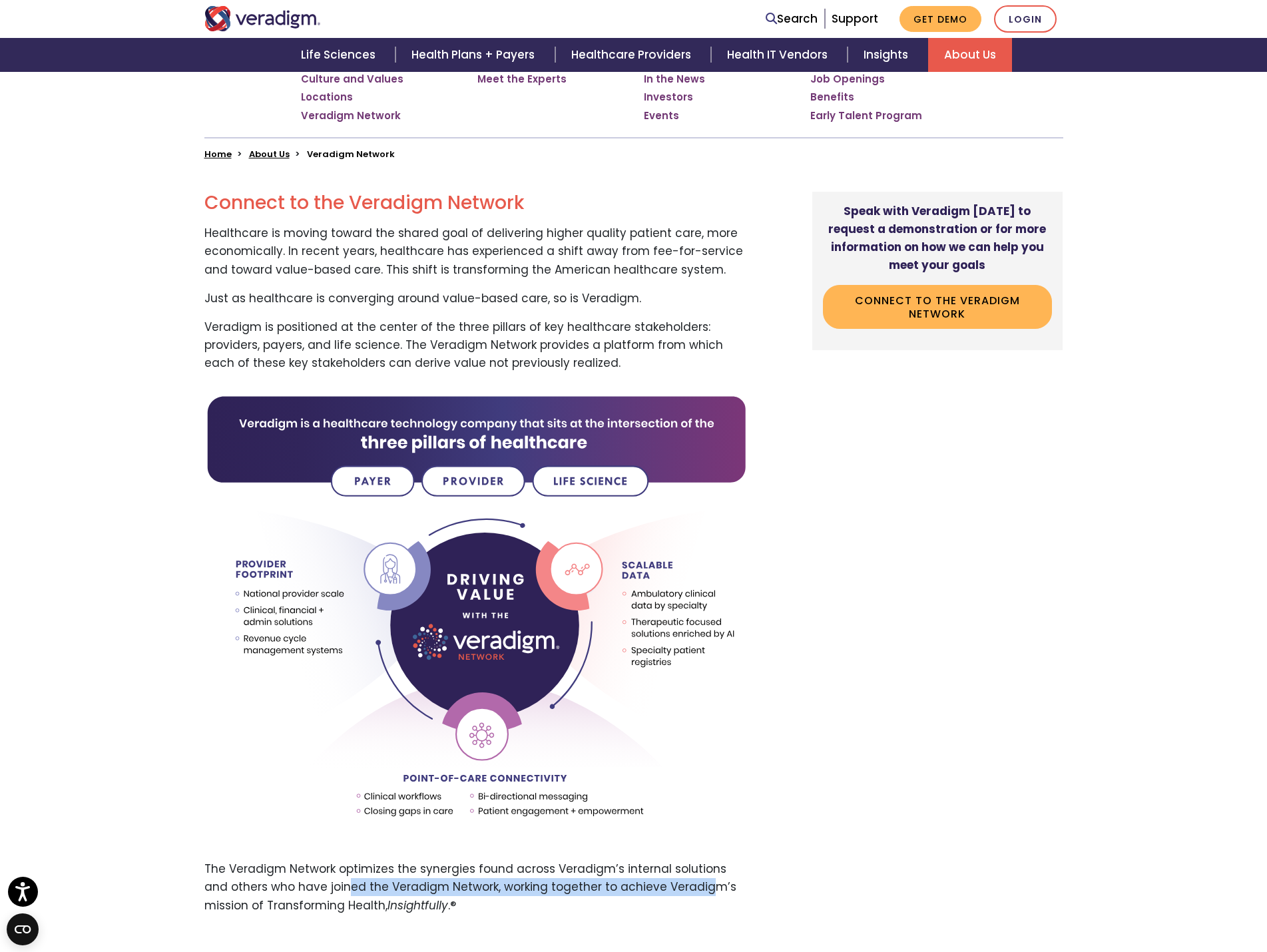
drag, startPoint x: 460, startPoint y: 880, endPoint x: 614, endPoint y: 885, distance: 154.1
click at [675, 880] on p "The Veradigm Network optimizes the synergies found across Veradigm’s internal s…" at bounding box center [476, 887] width 544 height 55
click at [538, 891] on p "The Veradigm Network optimizes the synergies found across Veradigm’s internal s…" at bounding box center [476, 887] width 544 height 55
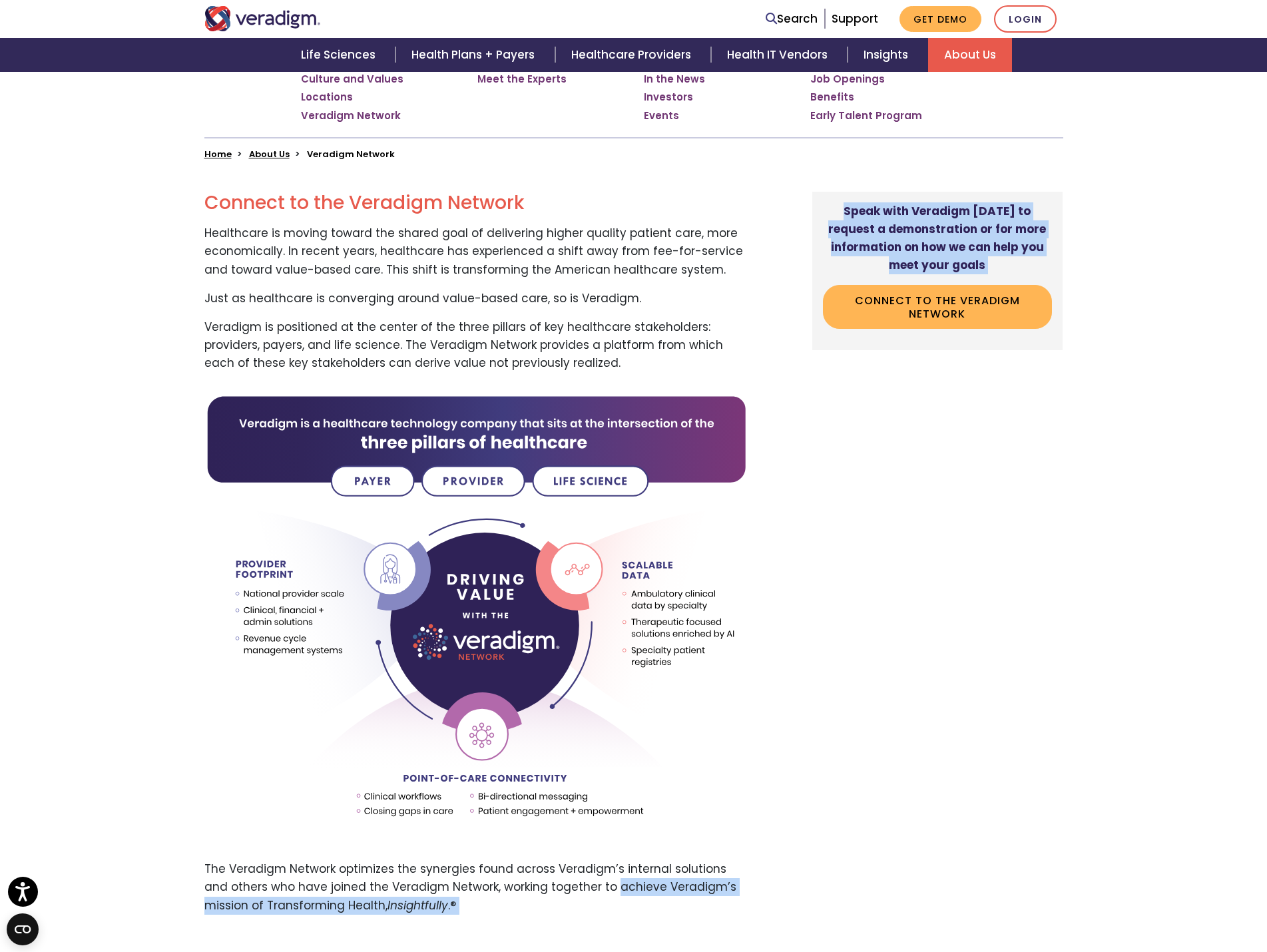
drag, startPoint x: 593, startPoint y: 883, endPoint x: 707, endPoint y: 884, distance: 114.0
click at [590, 889] on p "The Veradigm Network optimizes the synergies found across Veradigm’s internal s…" at bounding box center [476, 887] width 544 height 55
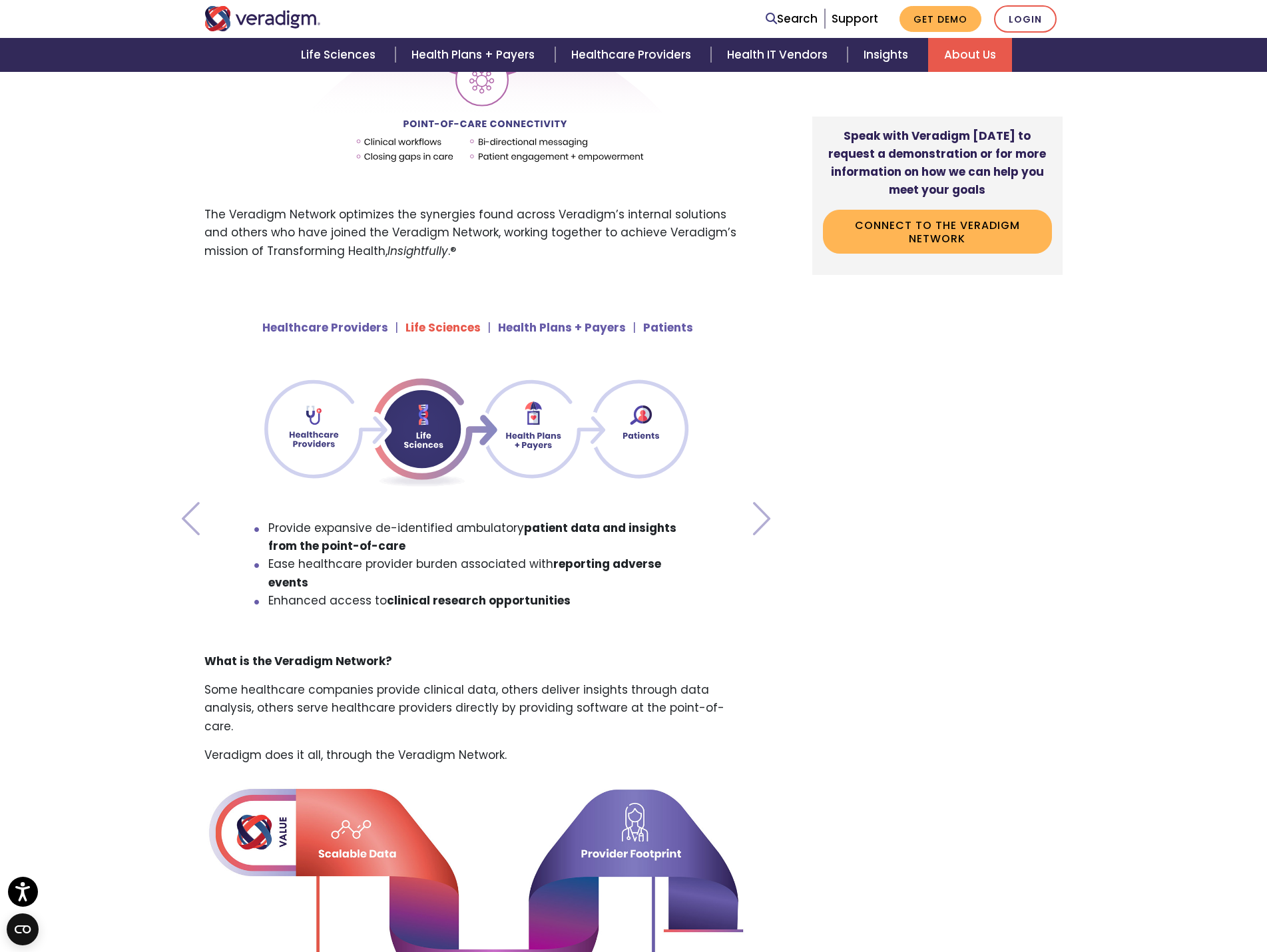
scroll to position [932, 0]
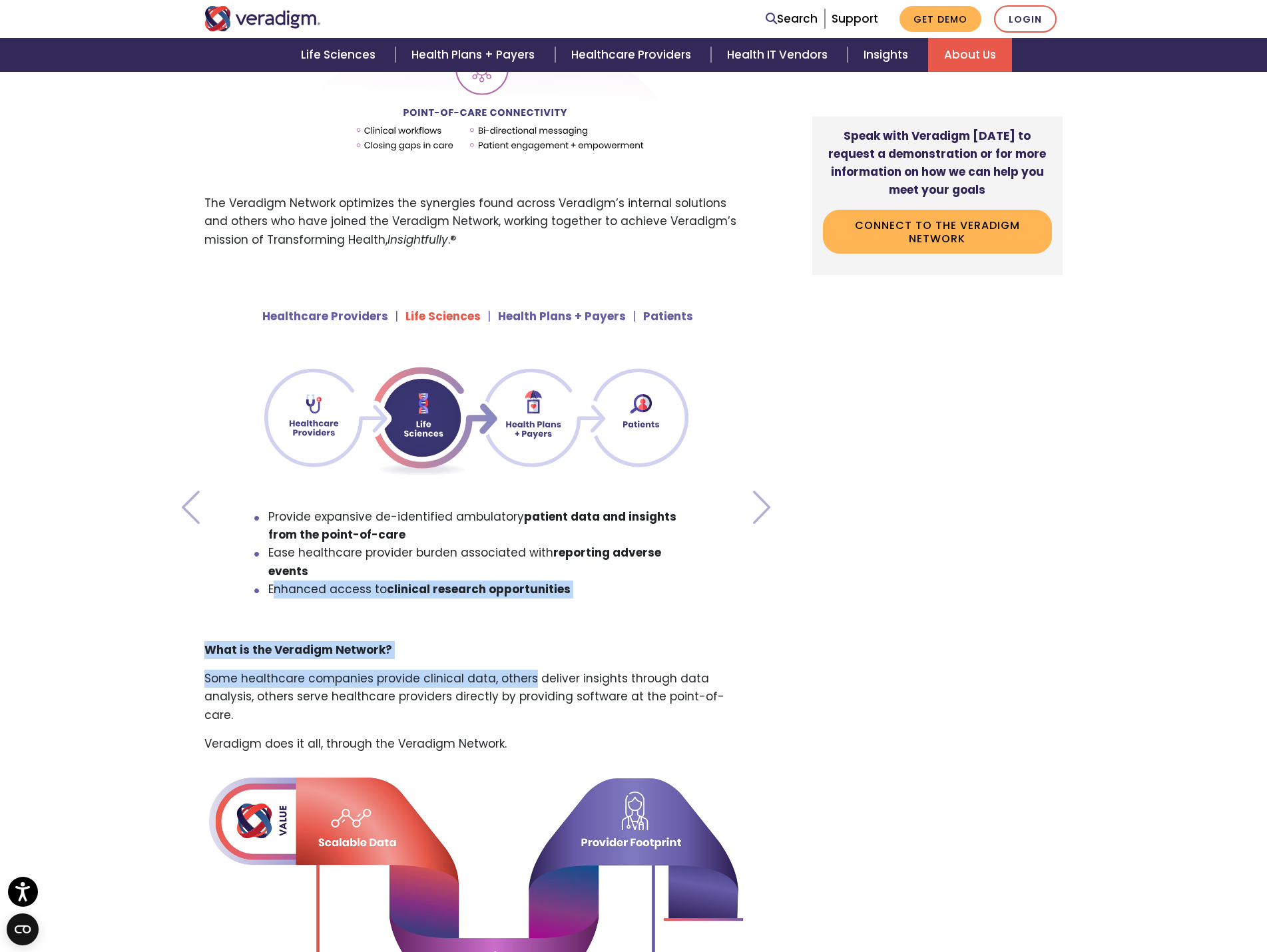
drag, startPoint x: 273, startPoint y: 640, endPoint x: 342, endPoint y: 711, distance: 99.0
click at [643, 674] on div "Connect to the Veradigm Network Healthcare is moving toward the shared goal of …" at bounding box center [487, 487] width 586 height 1923
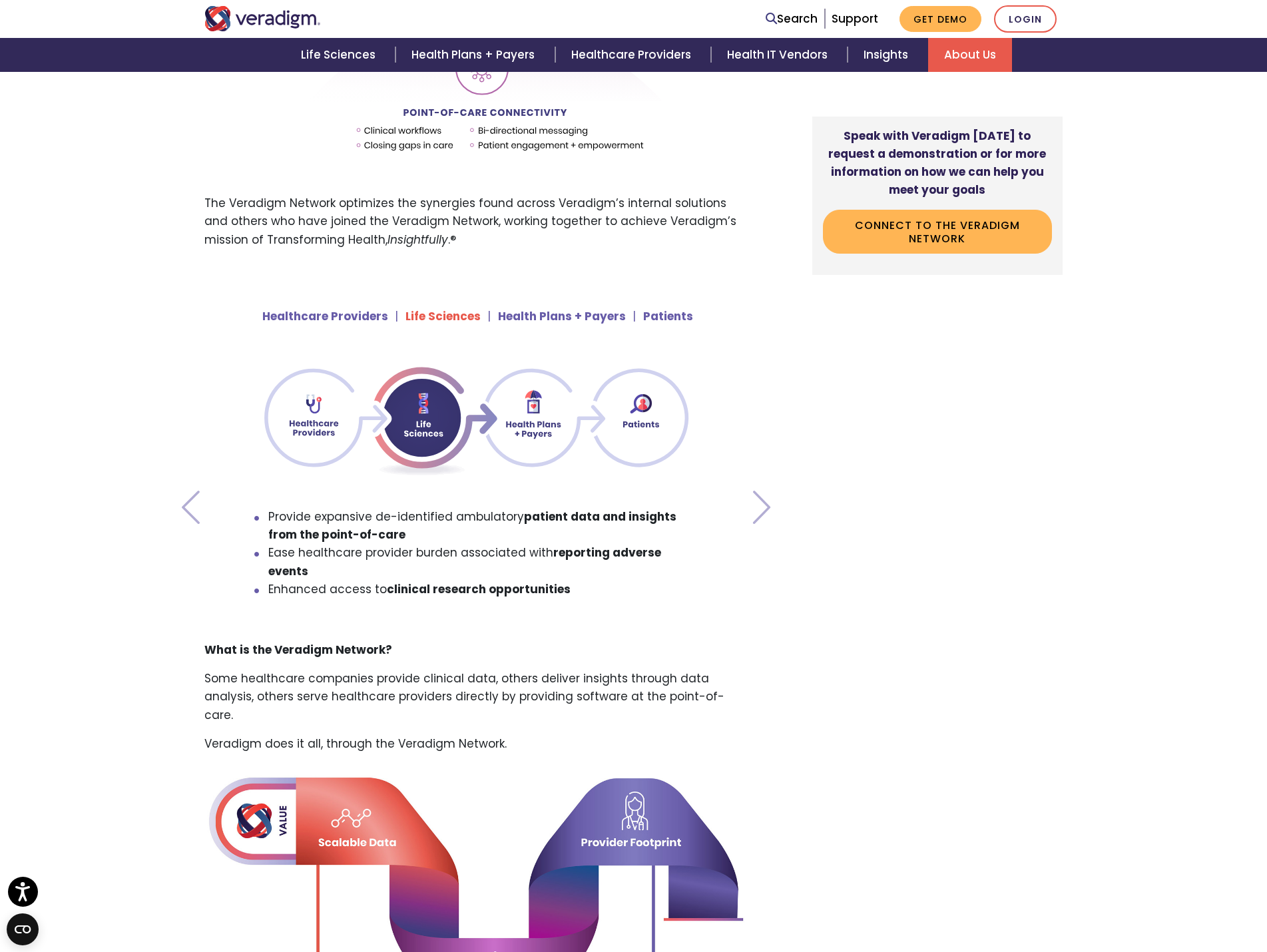
click at [338, 711] on div "Connect to the Veradigm Network Healthcare is moving toward the shared goal of …" at bounding box center [487, 487] width 586 height 1923
drag, startPoint x: 312, startPoint y: 677, endPoint x: 666, endPoint y: 677, distance: 354.0
click at [666, 677] on p "Some healthcare companies provide clinical data, others deliver insights throug…" at bounding box center [476, 697] width 544 height 55
click at [371, 686] on p "Some healthcare companies provide clinical data, others deliver insights throug…" at bounding box center [476, 697] width 544 height 55
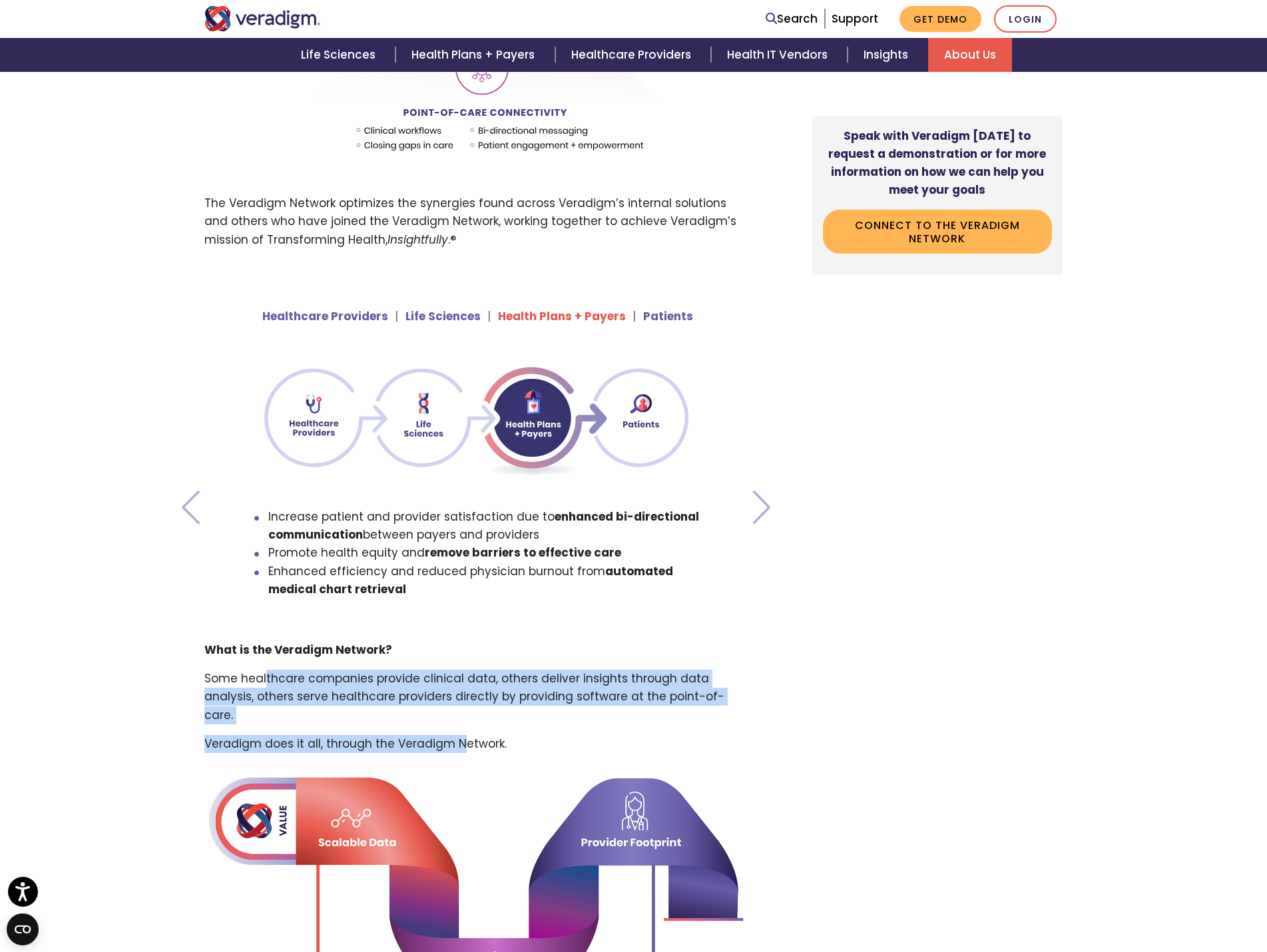
drag, startPoint x: 264, startPoint y: 674, endPoint x: 462, endPoint y: 729, distance: 205.5
click at [462, 729] on div "Connect to the Veradigm Network Healthcare is moving toward the shared goal of …" at bounding box center [487, 487] width 586 height 1923
click at [386, 735] on p "Veradigm does it all, through the Veradigm Network." at bounding box center [476, 744] width 544 height 18
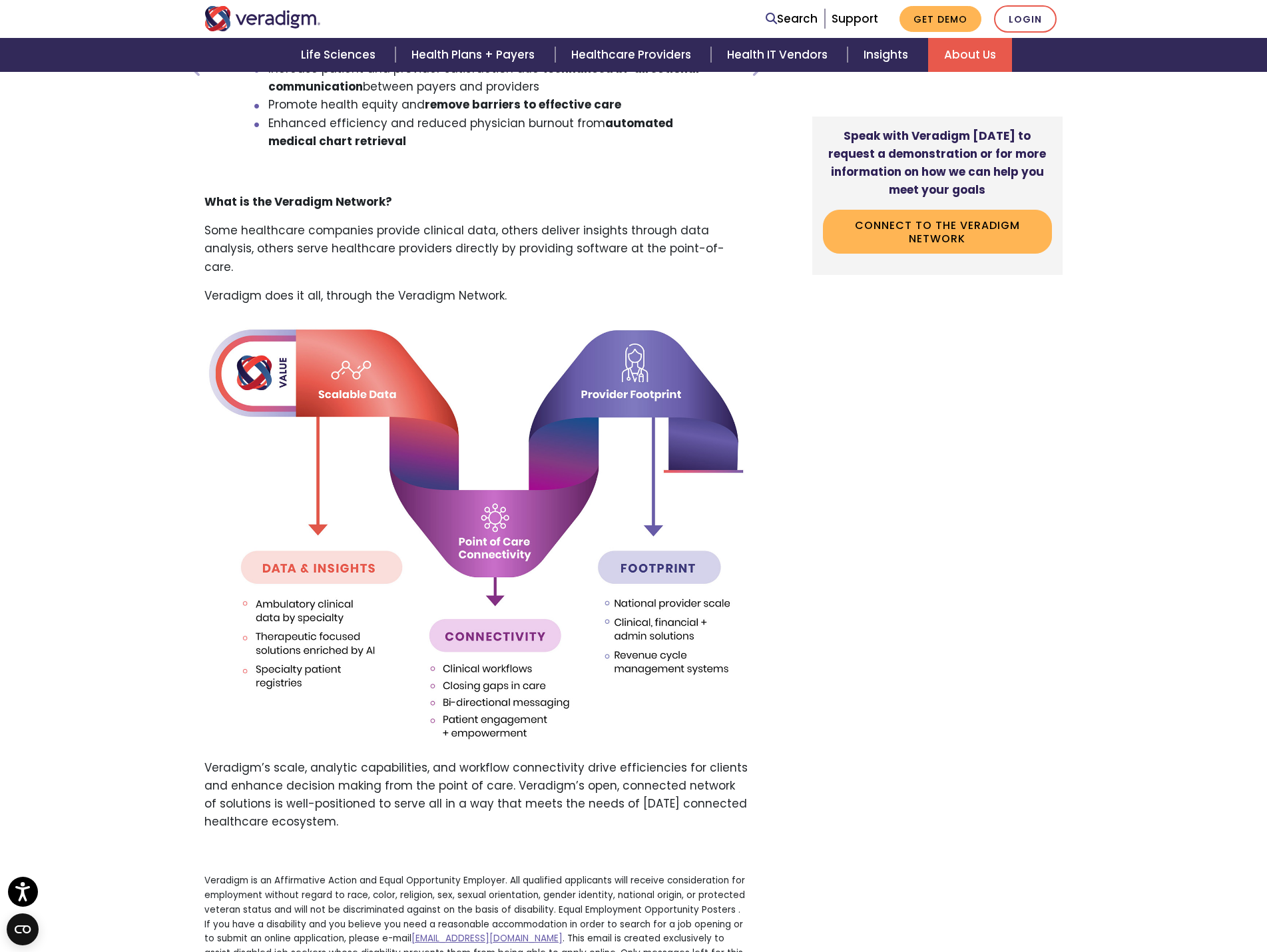
scroll to position [1398, 0]
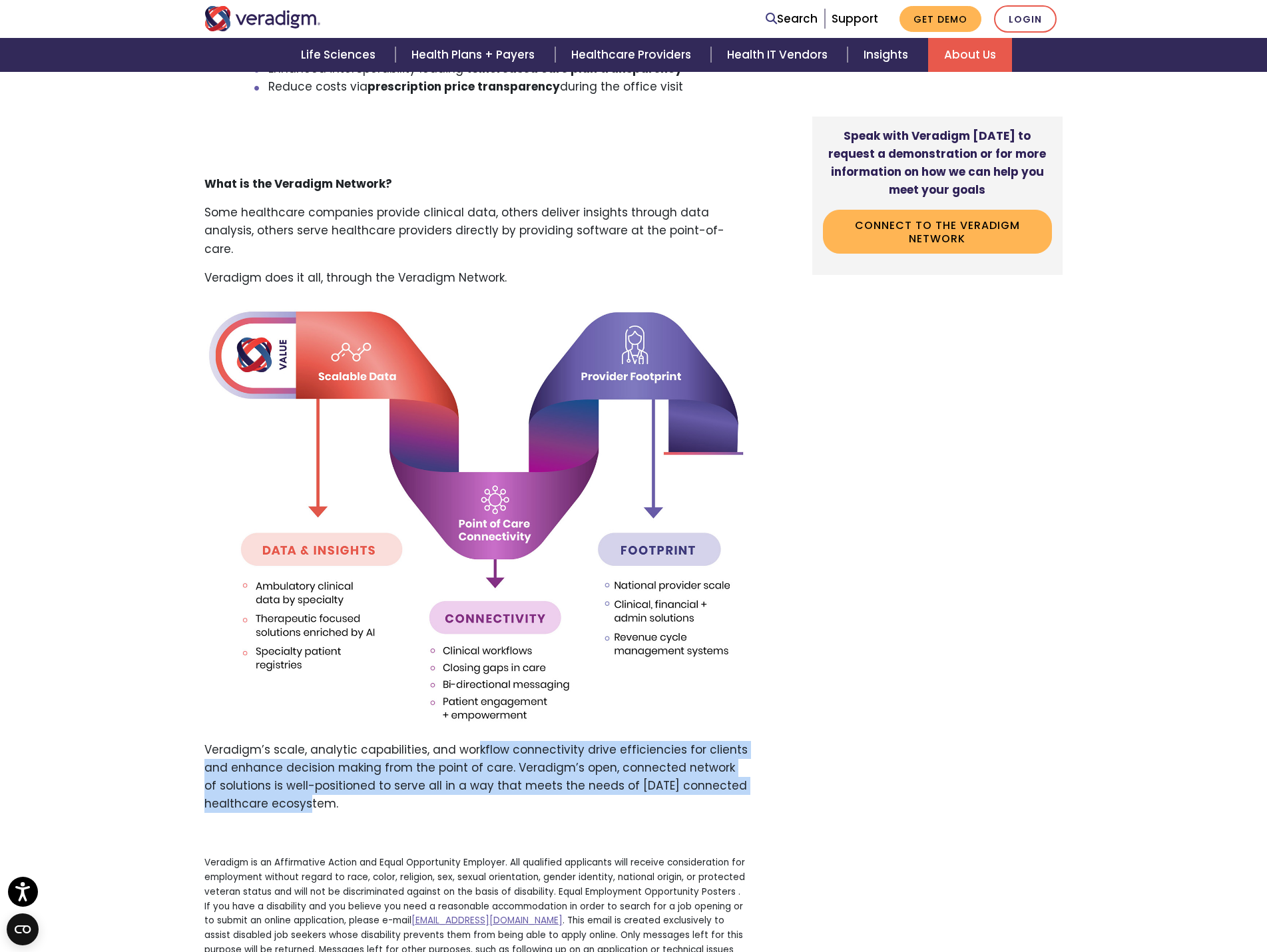
drag, startPoint x: 474, startPoint y: 731, endPoint x: 300, endPoint y: 780, distance: 180.8
click at [300, 780] on p "Veradigm’s scale, analytic capabilities, and workflow connectivity drive effici…" at bounding box center [476, 777] width 544 height 73
click at [295, 786] on p "Veradigm’s scale, analytic capabilities, and workflow connectivity drive effici…" at bounding box center [476, 777] width 544 height 73
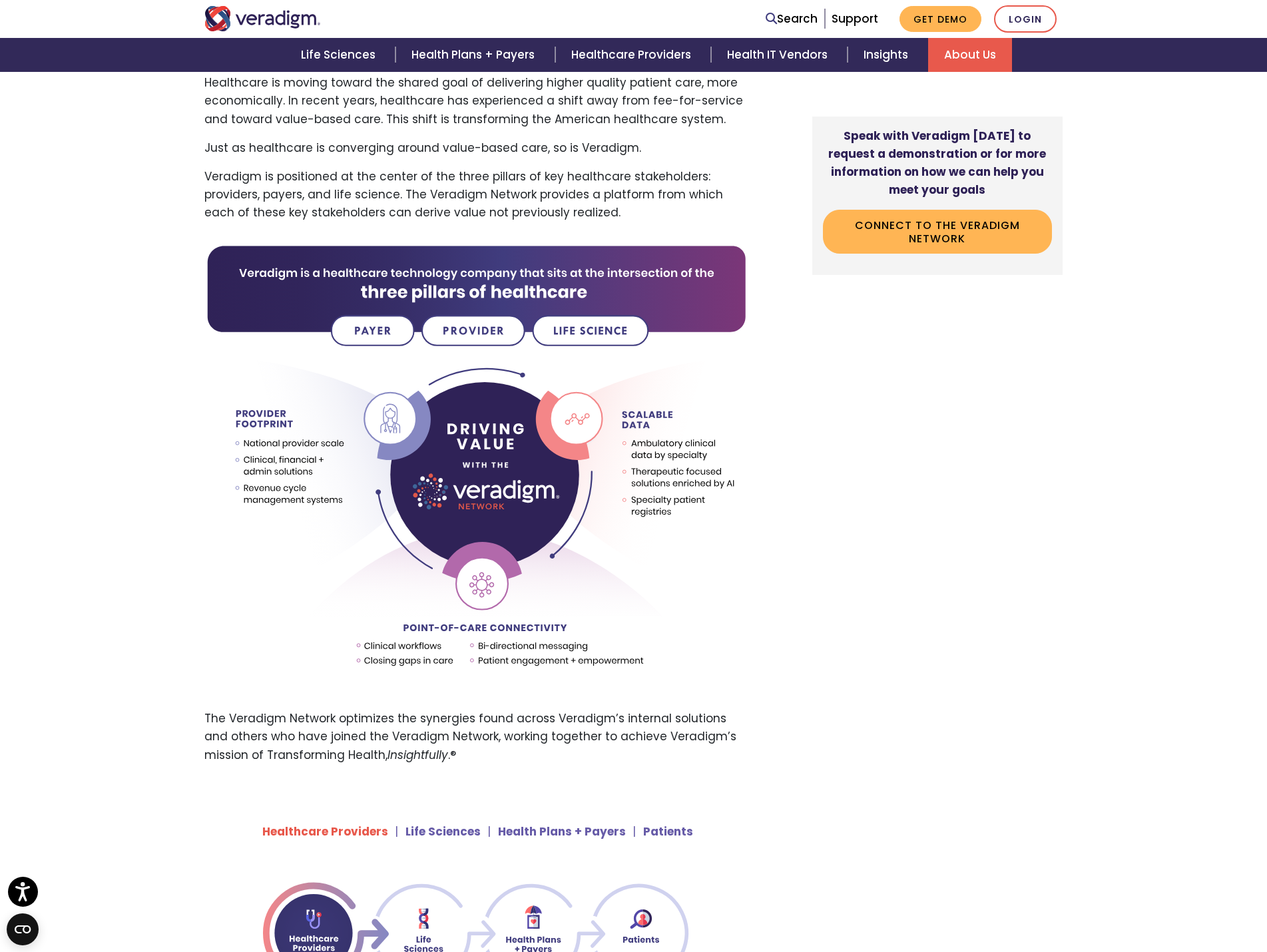
scroll to position [267, 0]
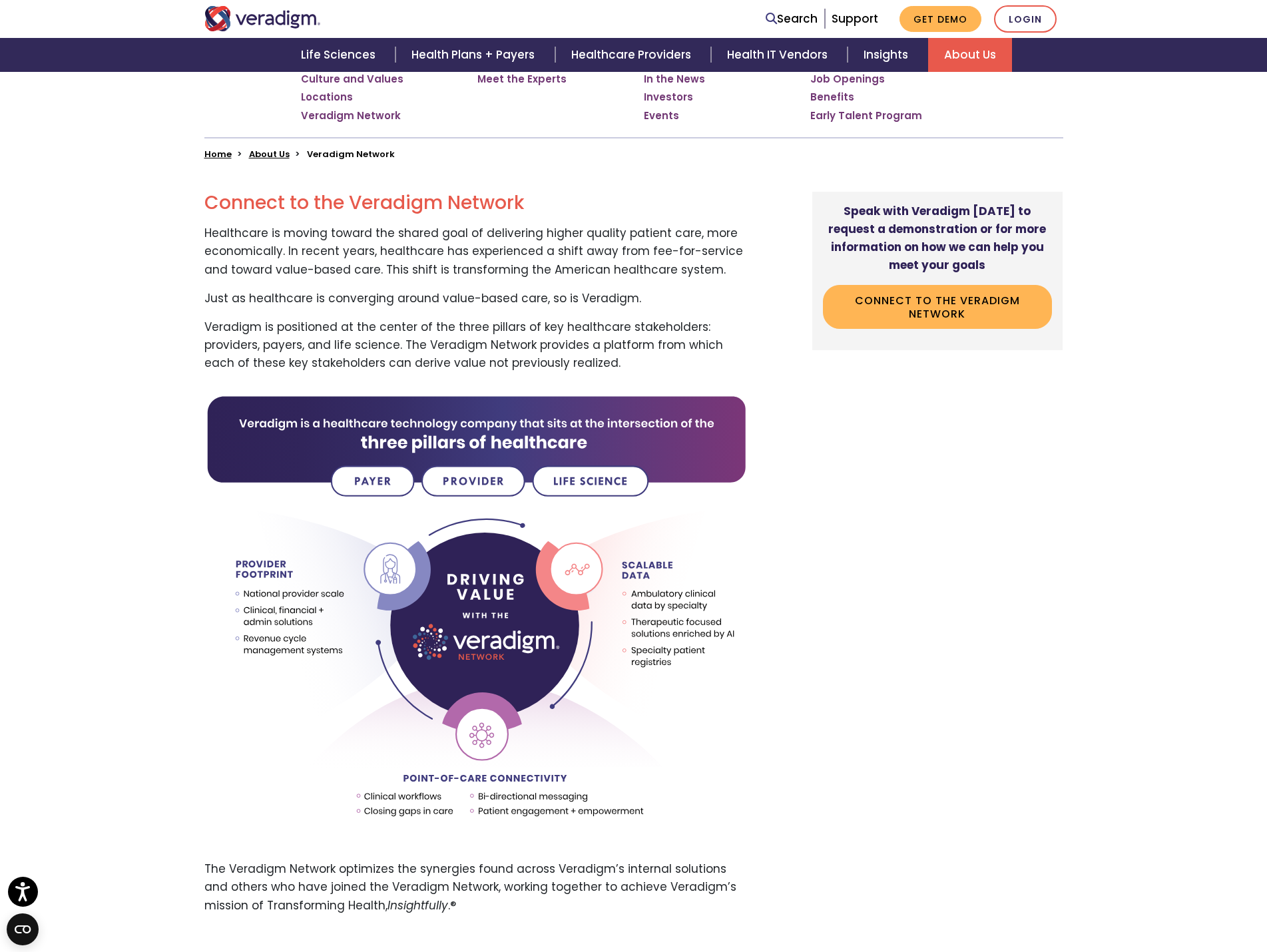
drag, startPoint x: 853, startPoint y: 511, endPoint x: 848, endPoint y: 535, distance: 24.5
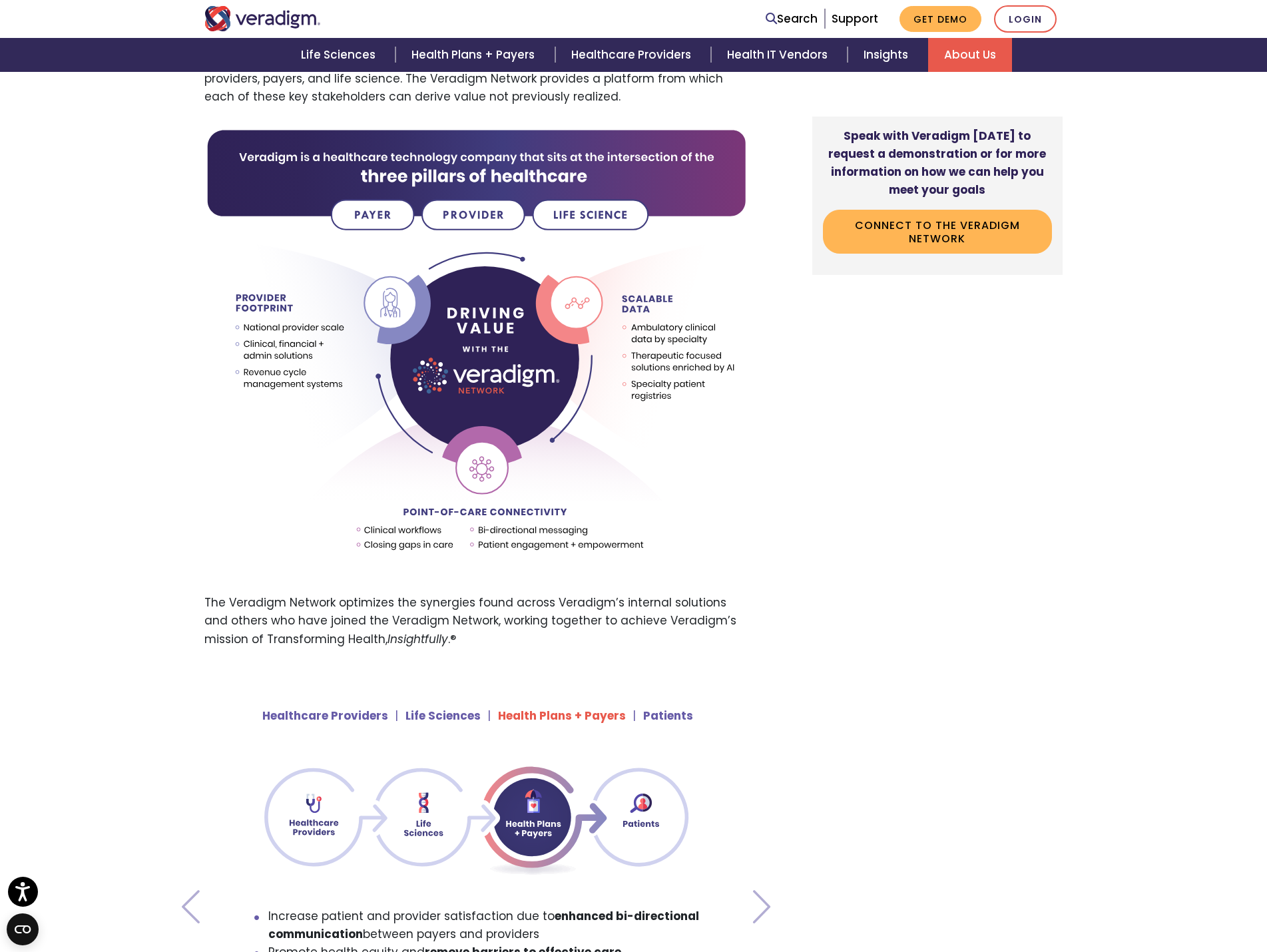
scroll to position [865, 0]
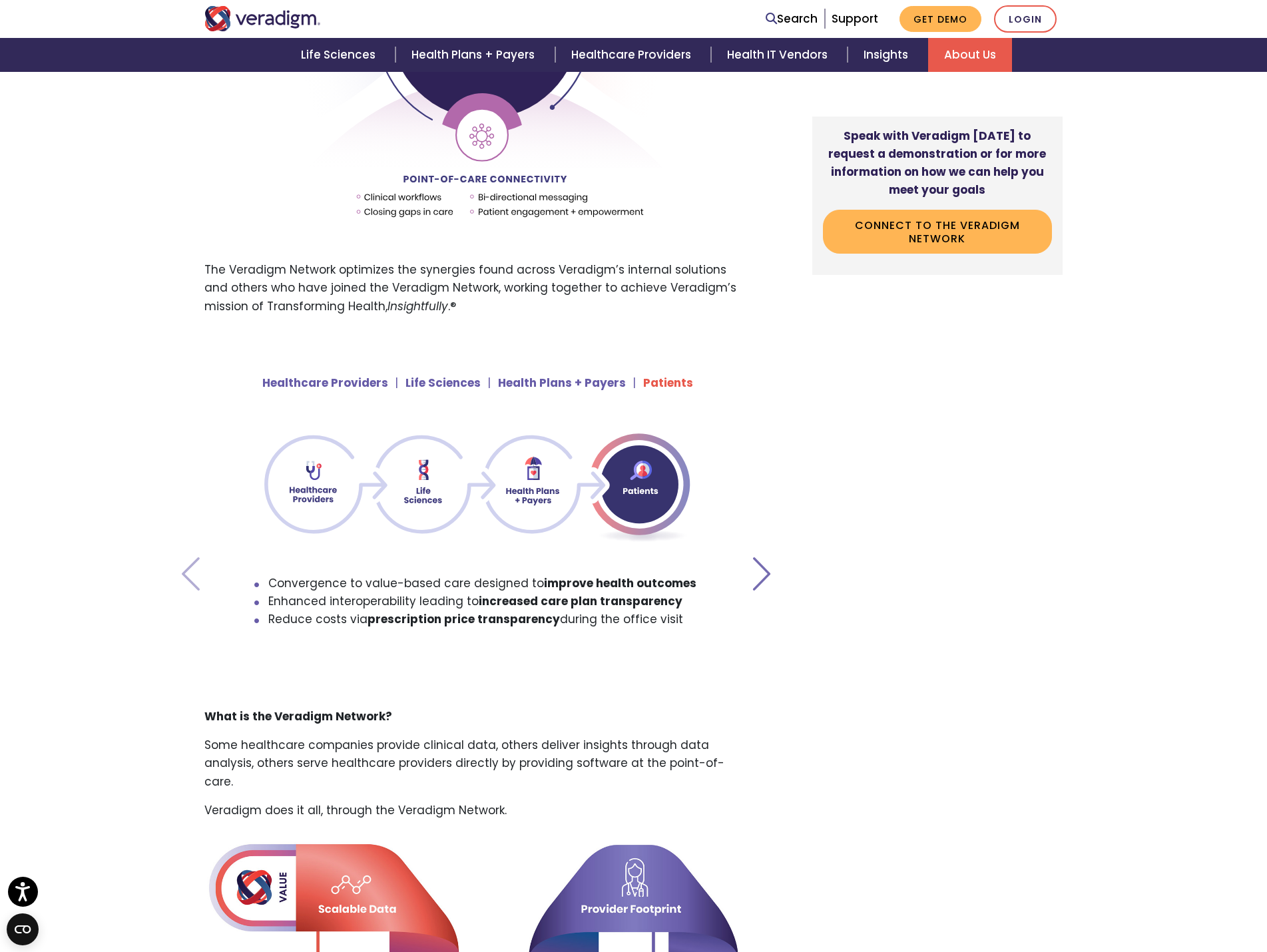
click at [758, 581] on span at bounding box center [762, 574] width 27 height 33
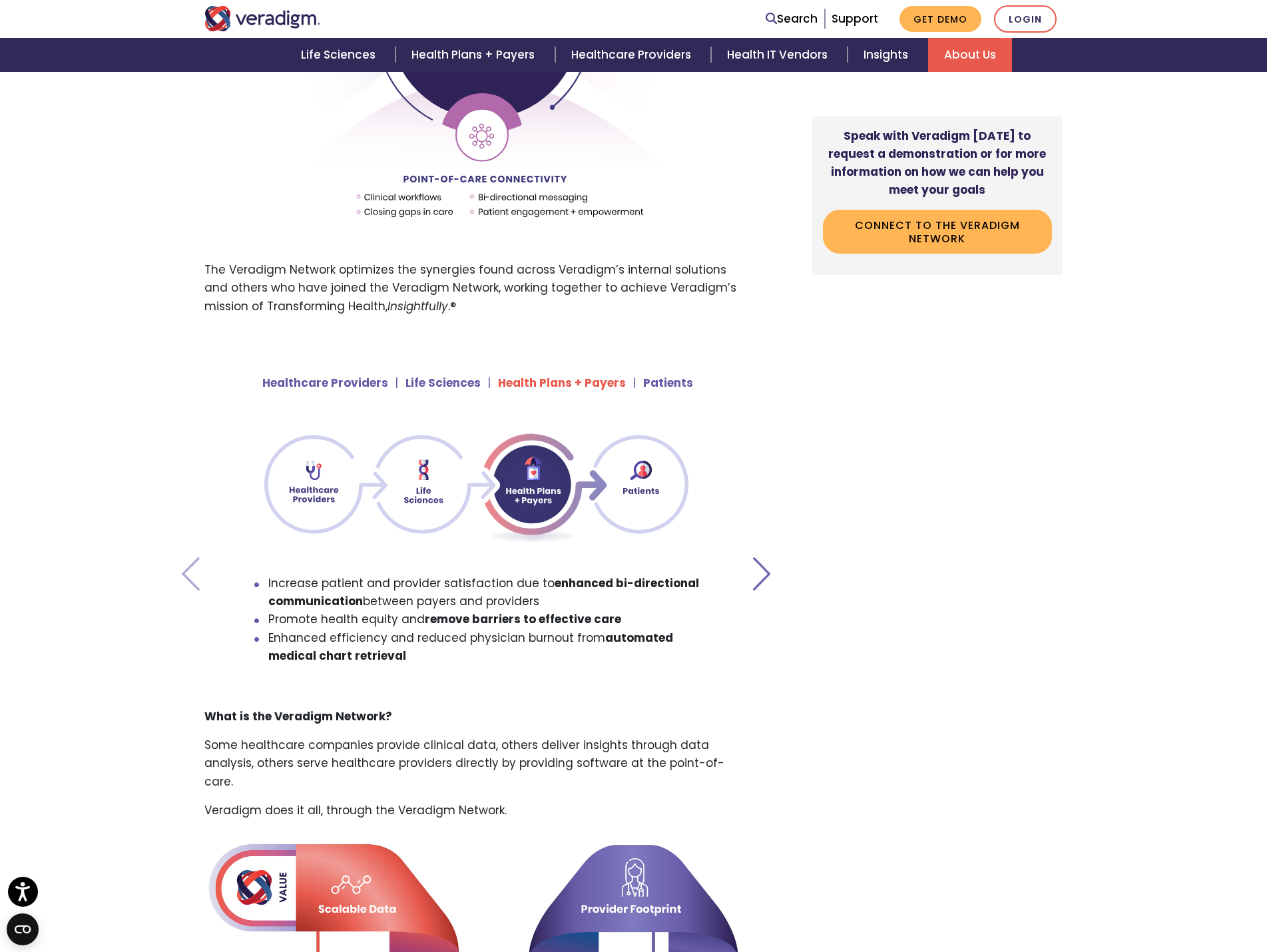
click at [761, 569] on span at bounding box center [762, 574] width 27 height 33
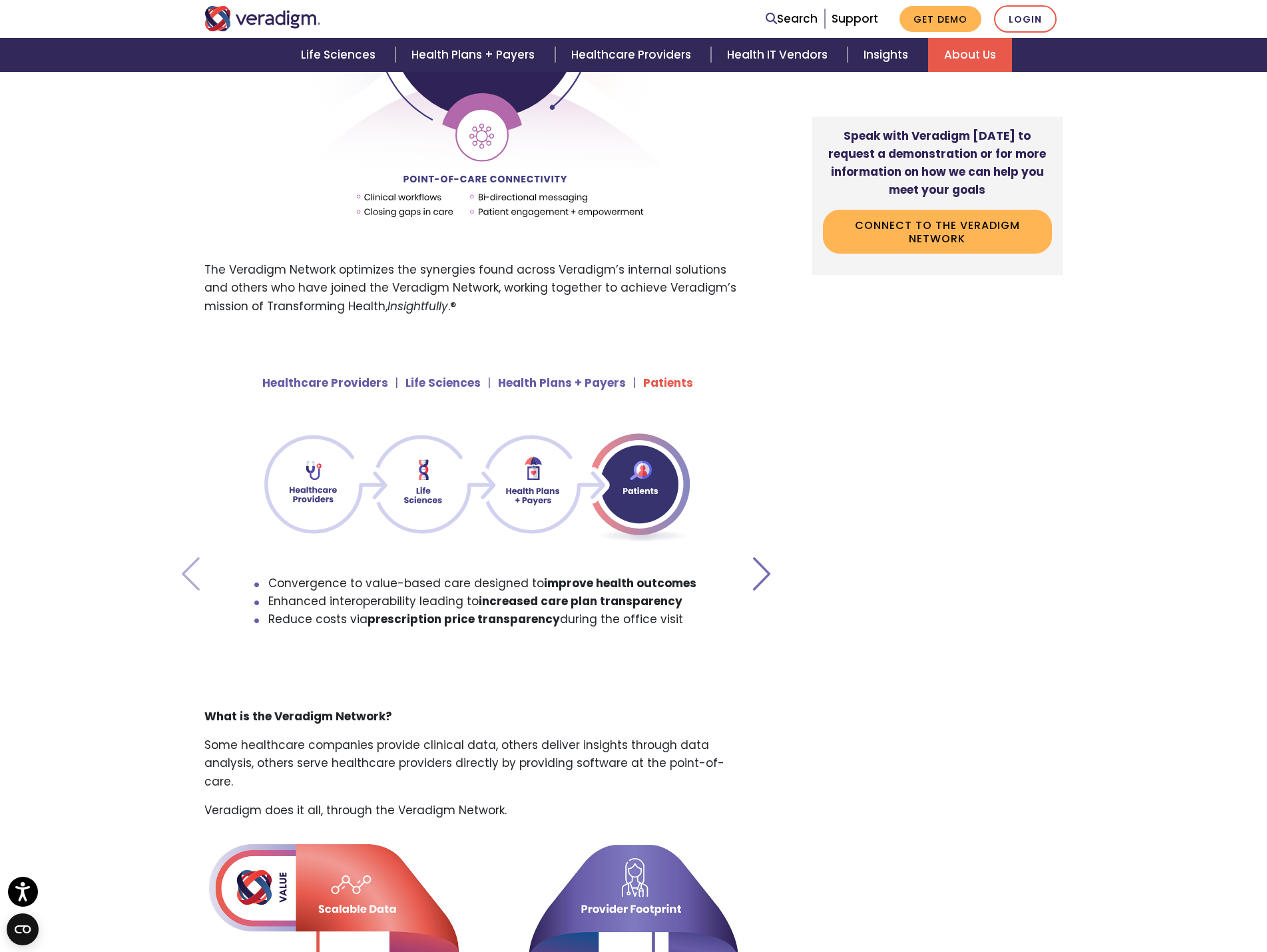
click at [765, 579] on span at bounding box center [762, 574] width 27 height 33
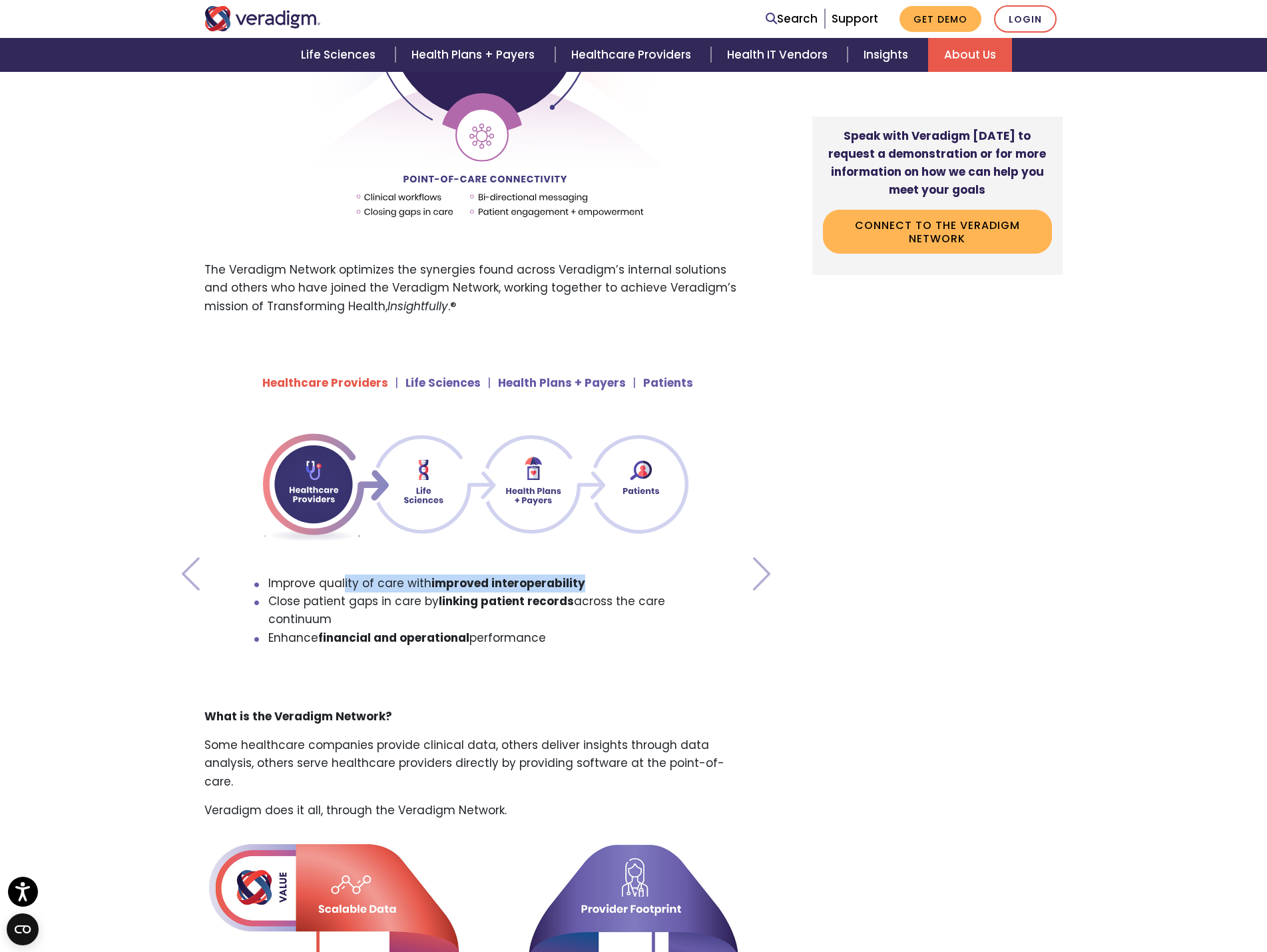
drag, startPoint x: 342, startPoint y: 578, endPoint x: 363, endPoint y: 626, distance: 52.4
click at [591, 578] on li "Improve quality of care with improved interoperability" at bounding box center [485, 583] width 432 height 18
click at [363, 626] on li "Close patient gaps in care by linking patient records across the care continuum" at bounding box center [485, 610] width 432 height 36
drag, startPoint x: 327, startPoint y: 594, endPoint x: 460, endPoint y: 622, distance: 135.9
click at [684, 612] on li "Close patient gaps in care by linking patient records across the care continuum" at bounding box center [485, 610] width 432 height 36
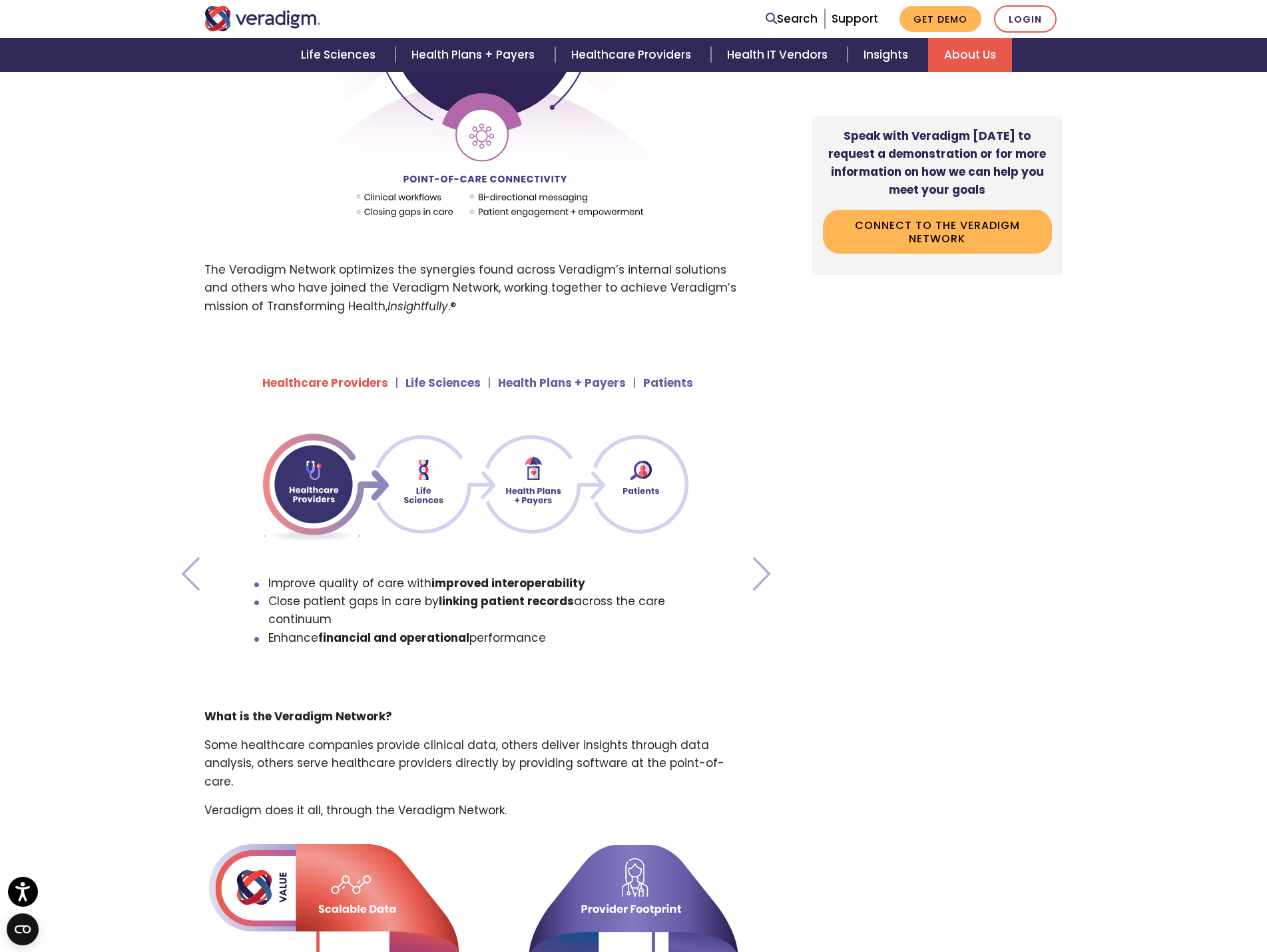
click at [460, 622] on li "Close patient gaps in care by linking patient records across the care continuum" at bounding box center [485, 610] width 432 height 36
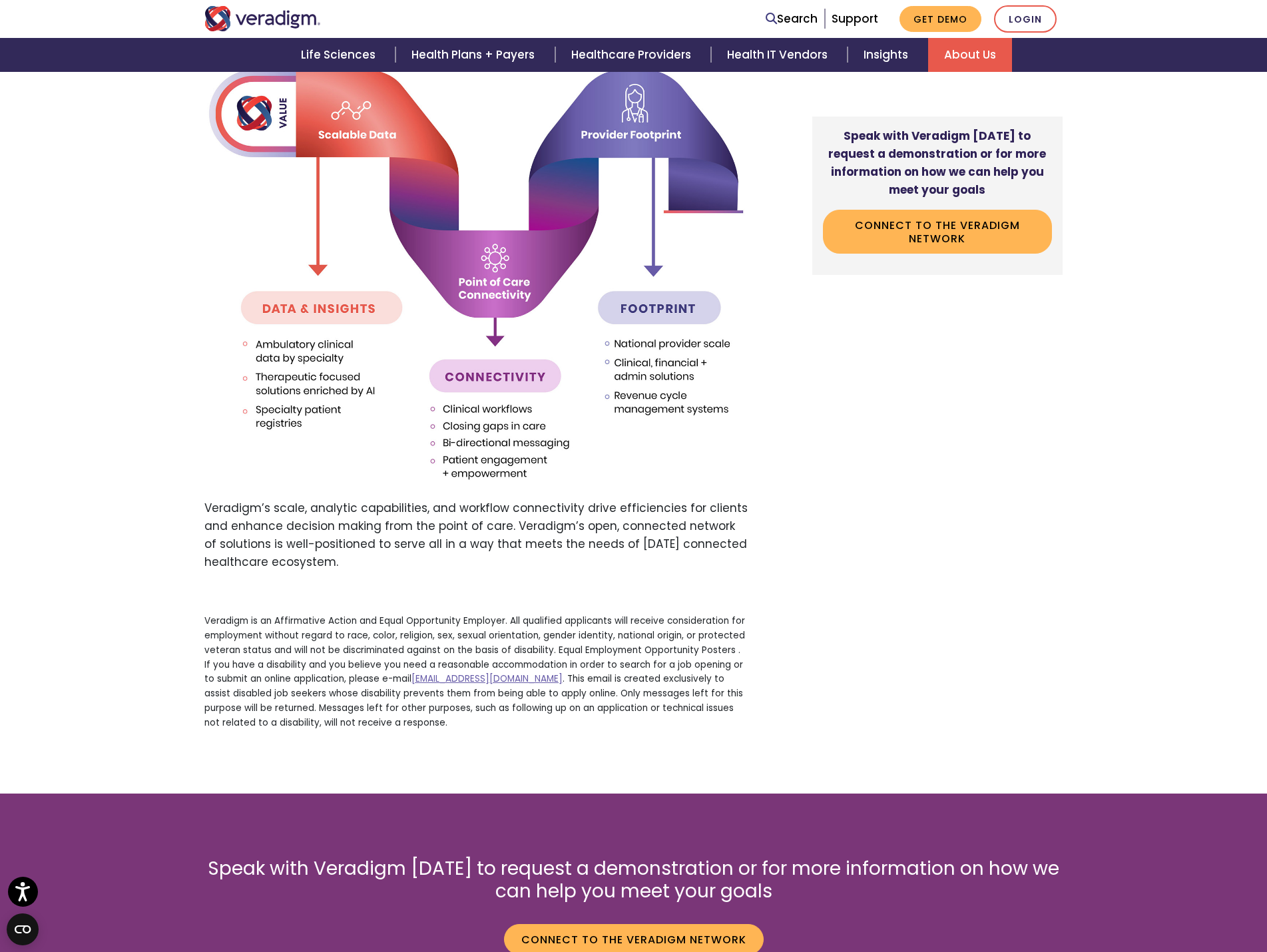
scroll to position [1731, 0]
